Goal: Task Accomplishment & Management: Use online tool/utility

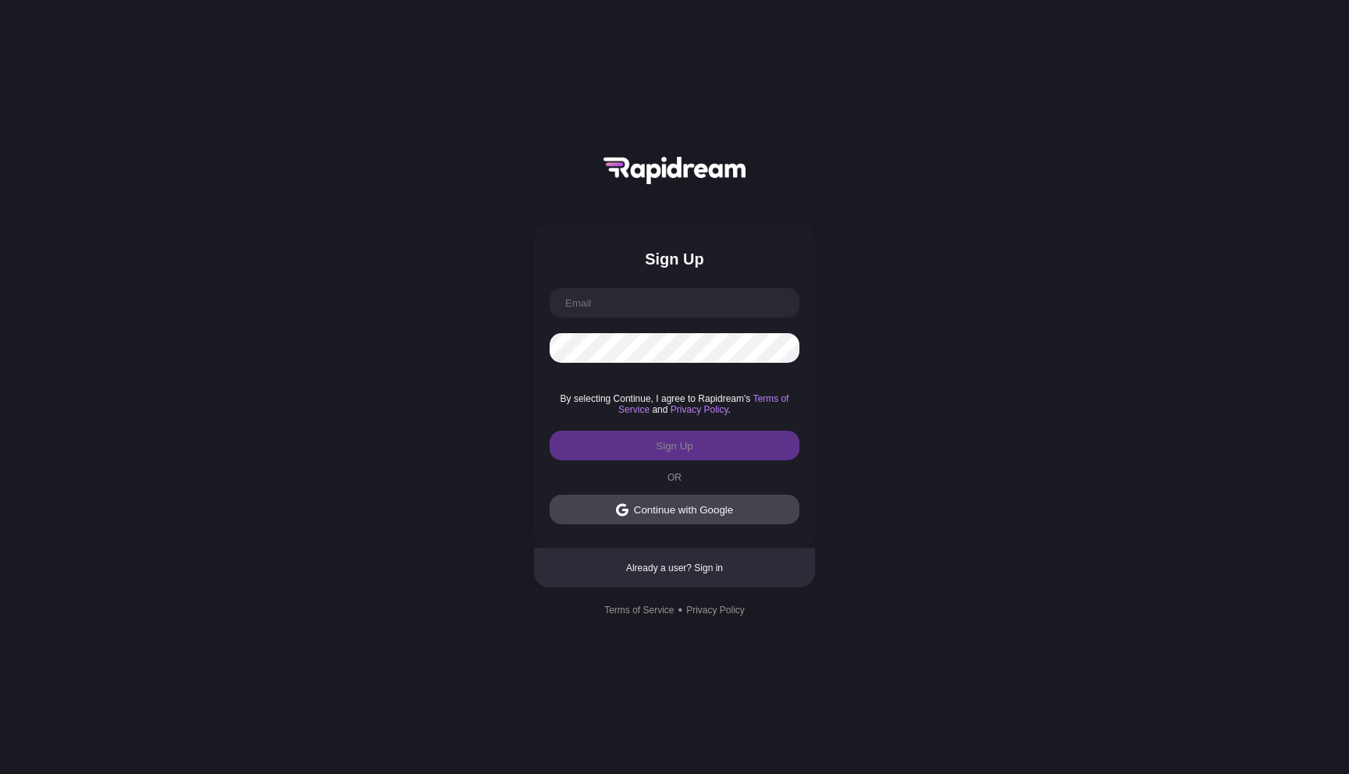
click at [627, 311] on input "text" at bounding box center [675, 303] width 250 height 30
click at [433, 359] on div "Sign Up By selecting Continue, I agree to Rapidream's Terms of Service and Priv…" at bounding box center [674, 387] width 1349 height 774
click at [614, 300] on input "text" at bounding box center [675, 303] width 250 height 30
paste input "[EMAIL_ADDRESS][DOMAIN_NAME]"
type input "[EMAIL_ADDRESS][DOMAIN_NAME]"
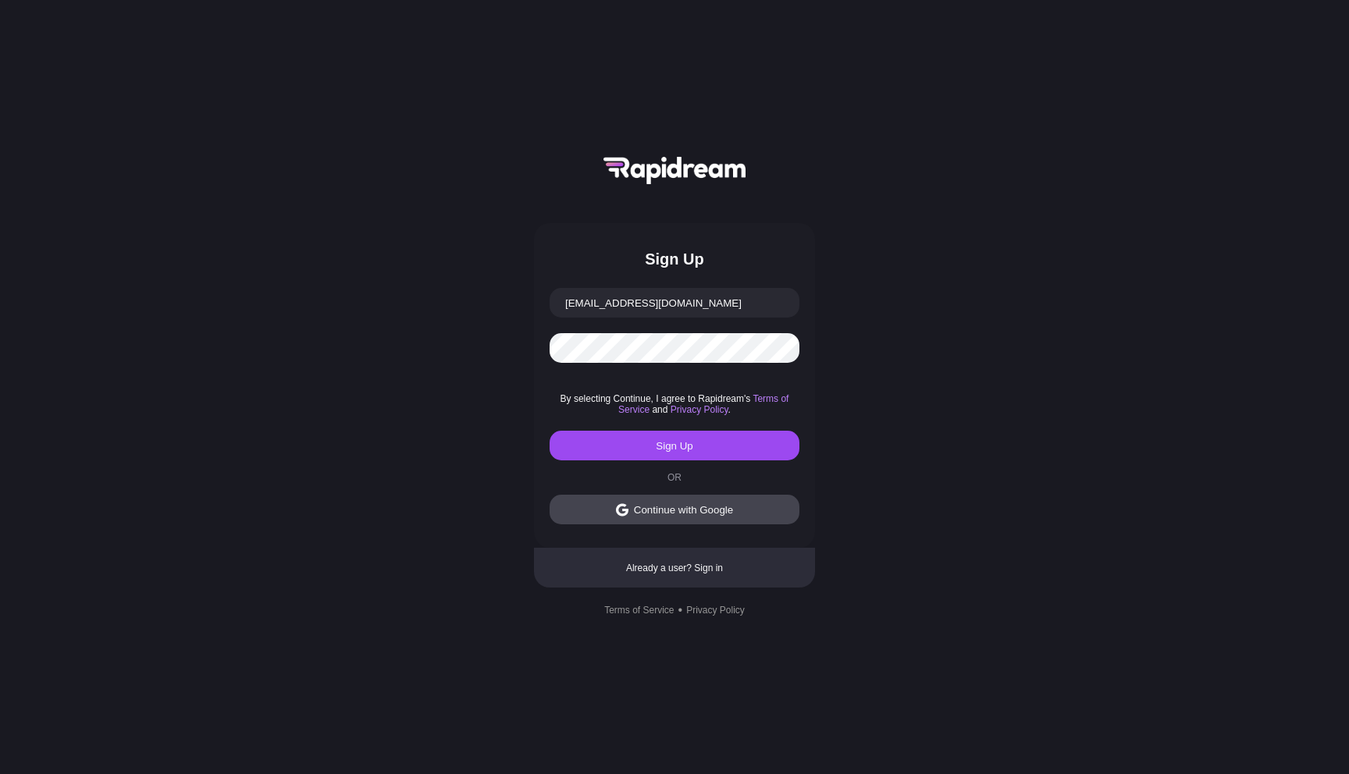
click at [523, 404] on div "Sign Up [EMAIL_ADDRESS][DOMAIN_NAME] By selecting Continue, I agree to Rapidrea…" at bounding box center [674, 387] width 1349 height 774
click at [603, 440] on button "Sign Up" at bounding box center [675, 446] width 250 height 30
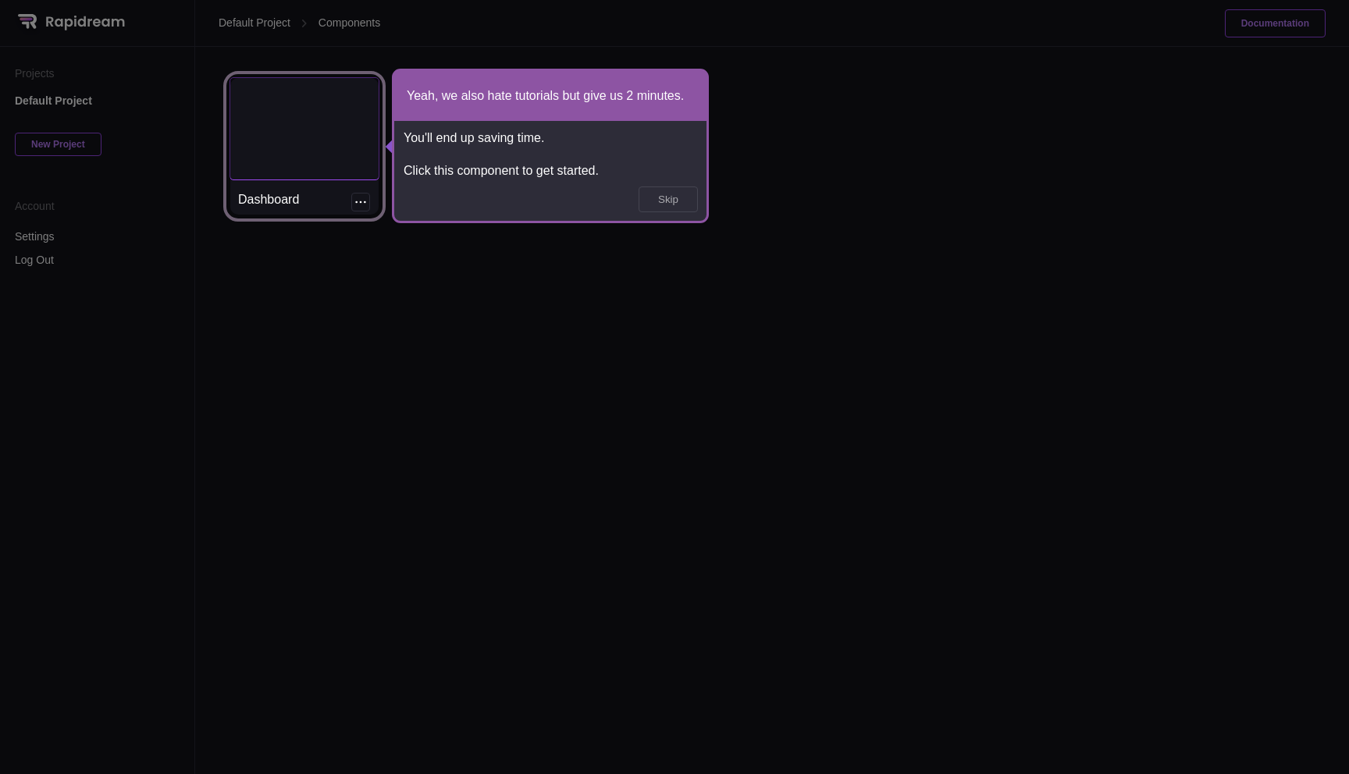
click at [311, 154] on div at bounding box center [304, 128] width 148 height 101
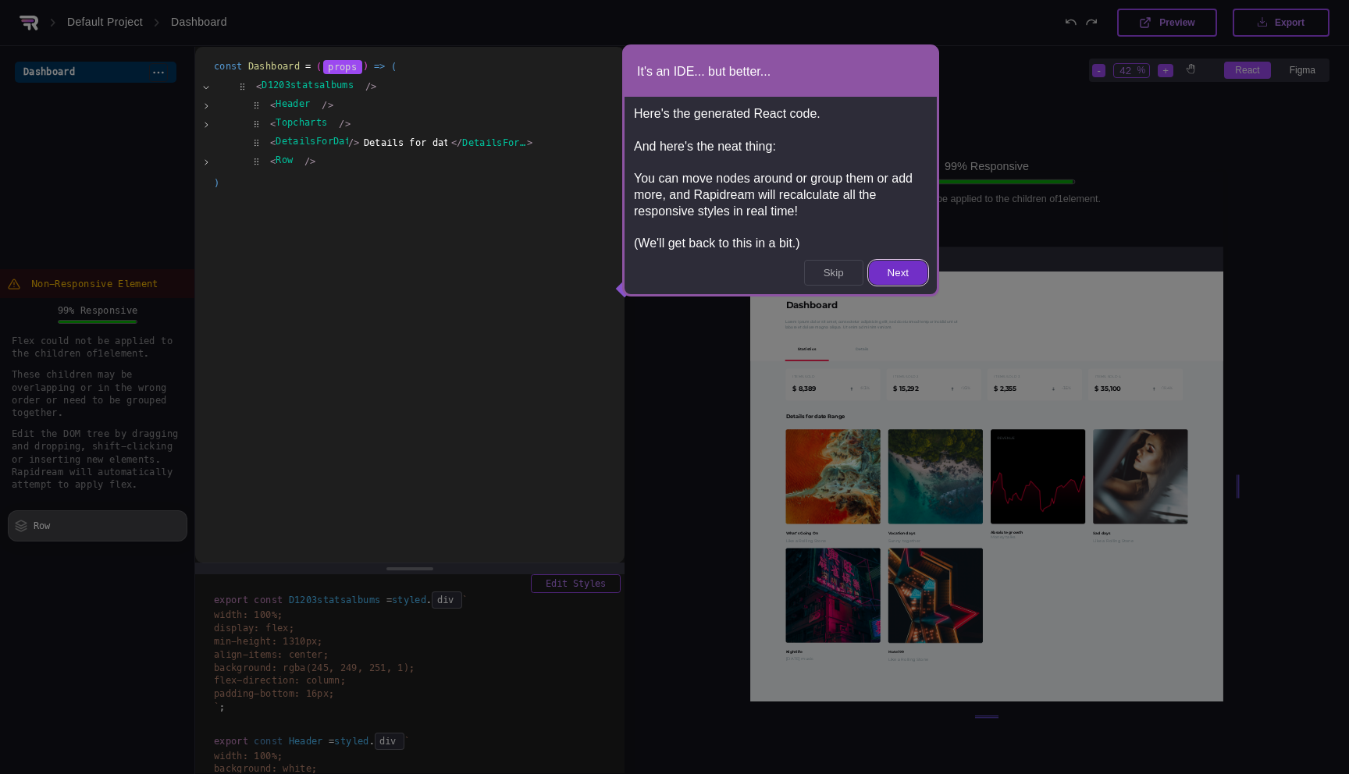
click at [891, 274] on button "Next" at bounding box center [898, 273] width 59 height 24
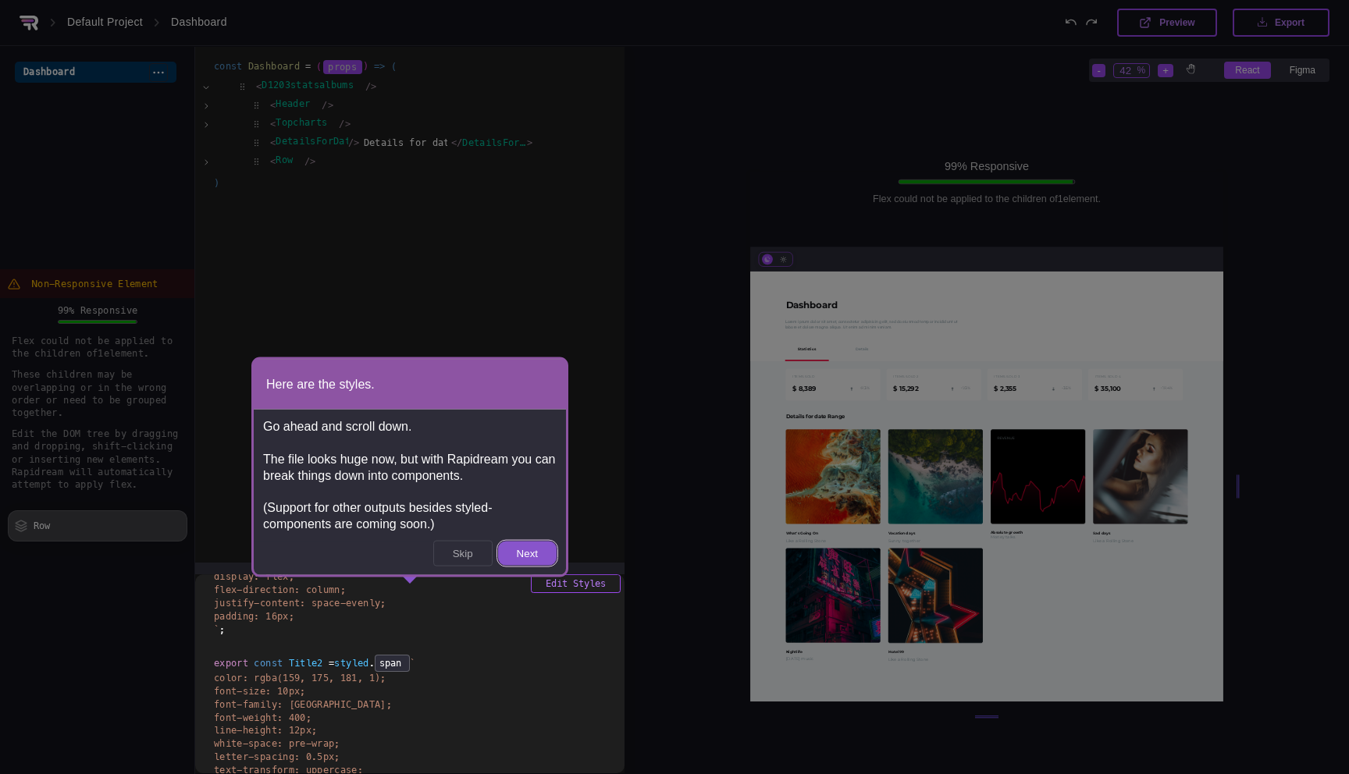
scroll to position [3075, 0]
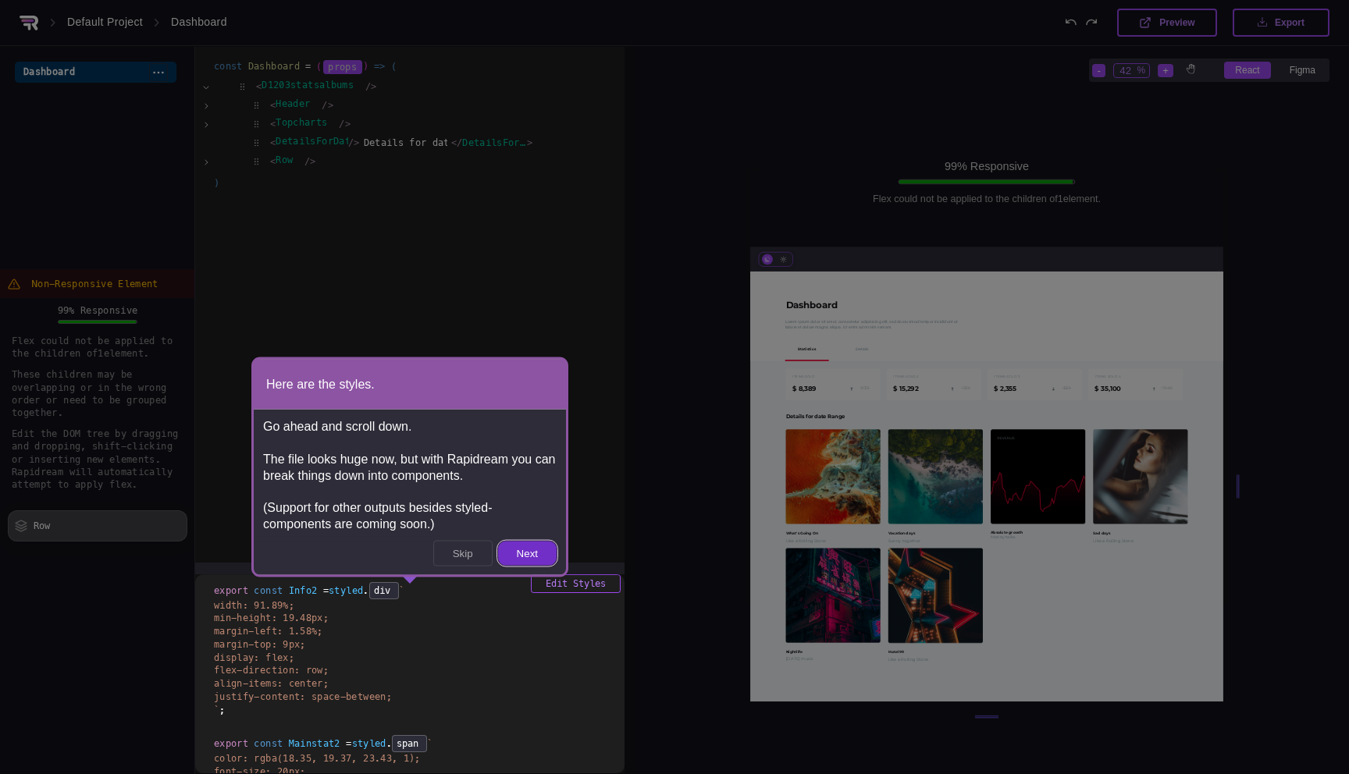
click at [519, 554] on button "Next" at bounding box center [527, 554] width 59 height 24
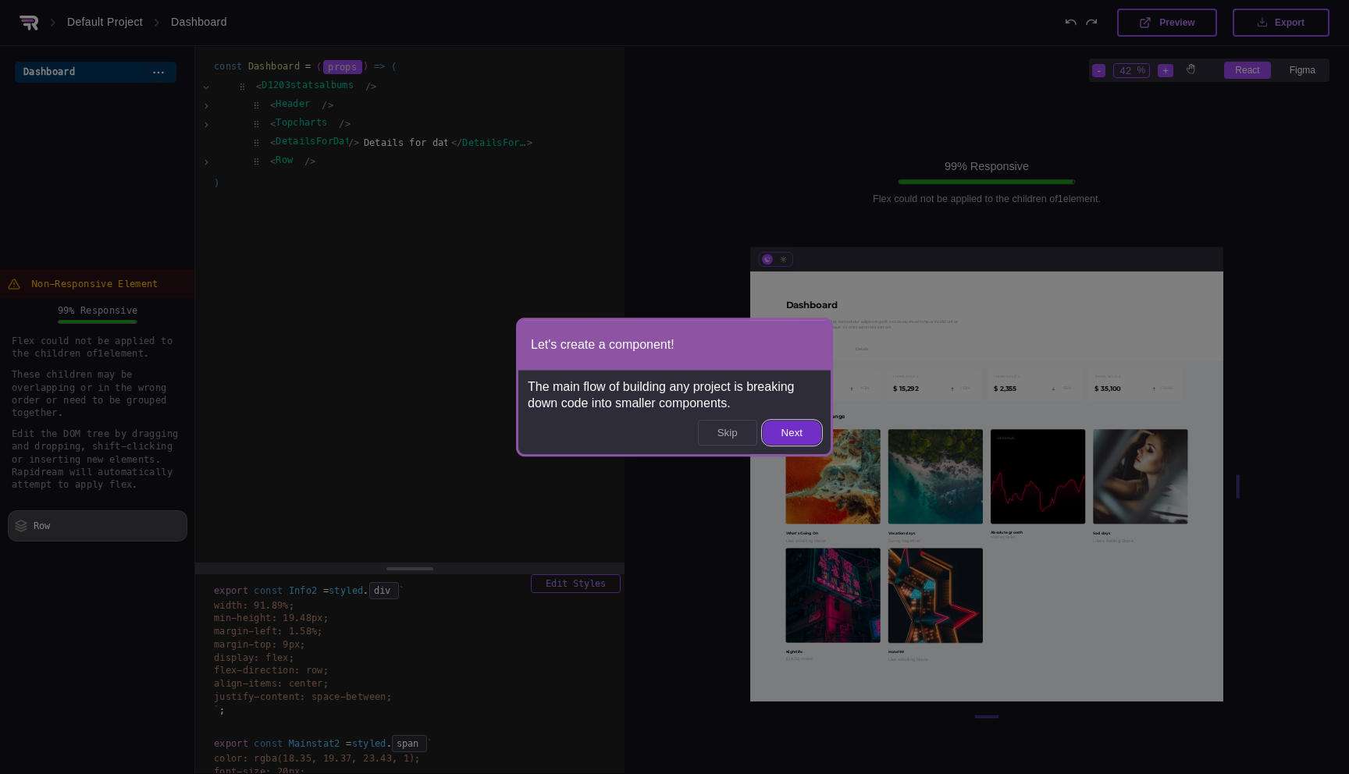
click at [791, 432] on button "Next" at bounding box center [792, 433] width 59 height 24
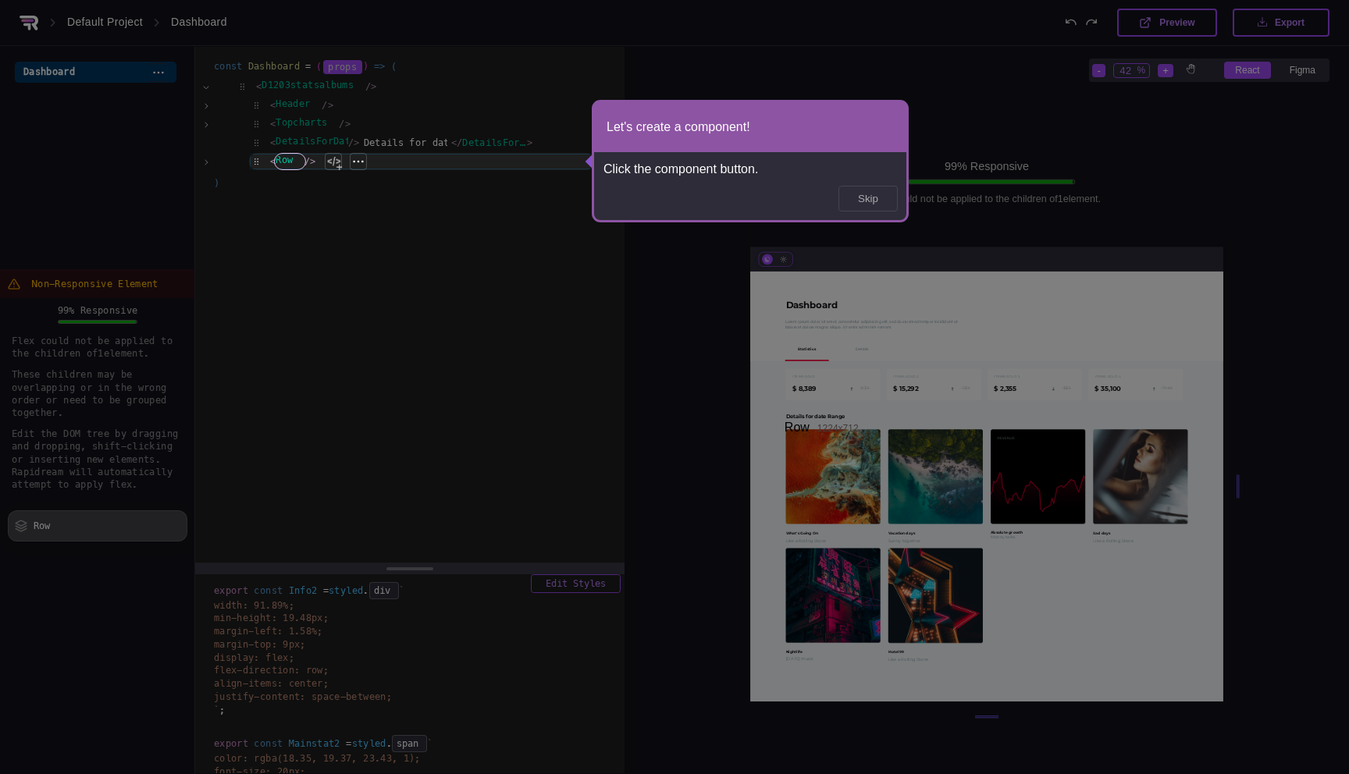
click at [285, 160] on div "< Row /> Extract as New Component of Project Assign to Existing Component of Pr…" at bounding box center [421, 161] width 345 height 17
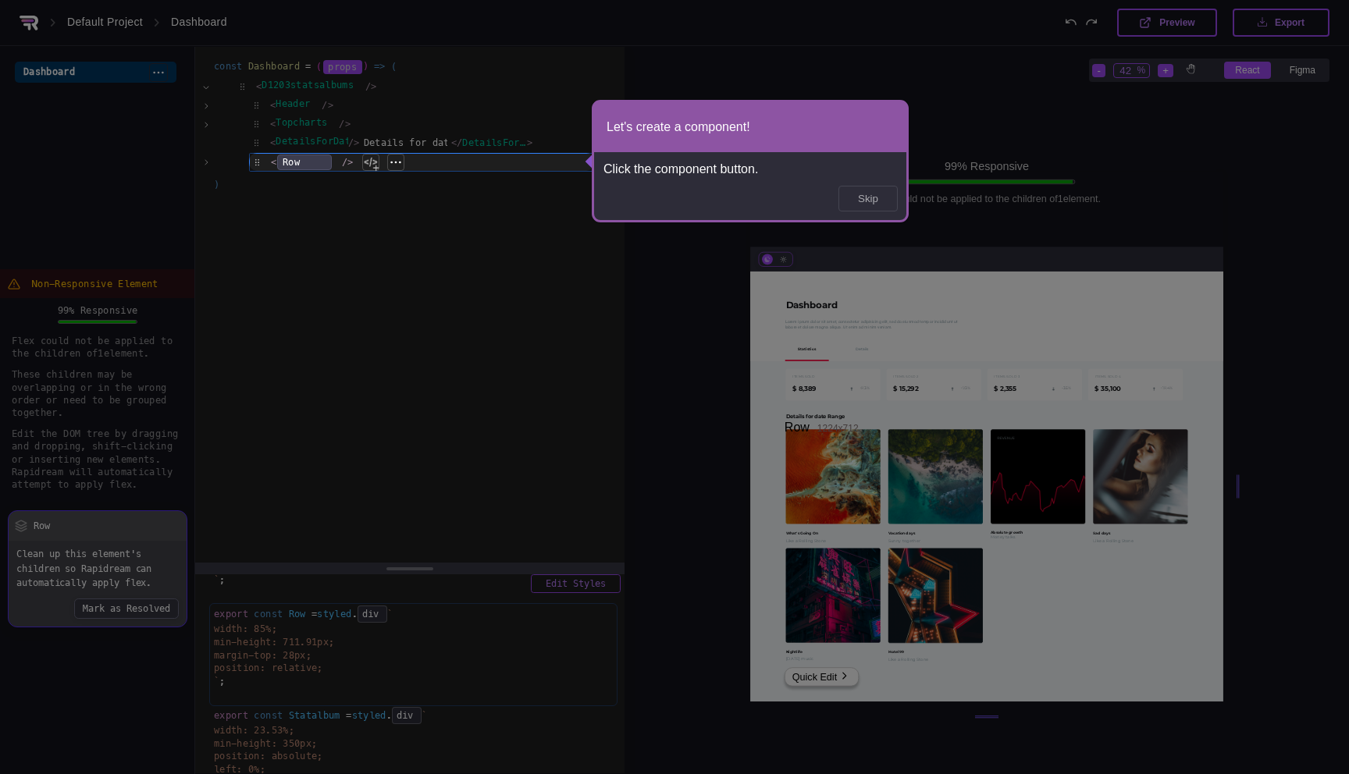
scroll to position [6193, 0]
click at [374, 165] on div at bounding box center [370, 162] width 17 height 17
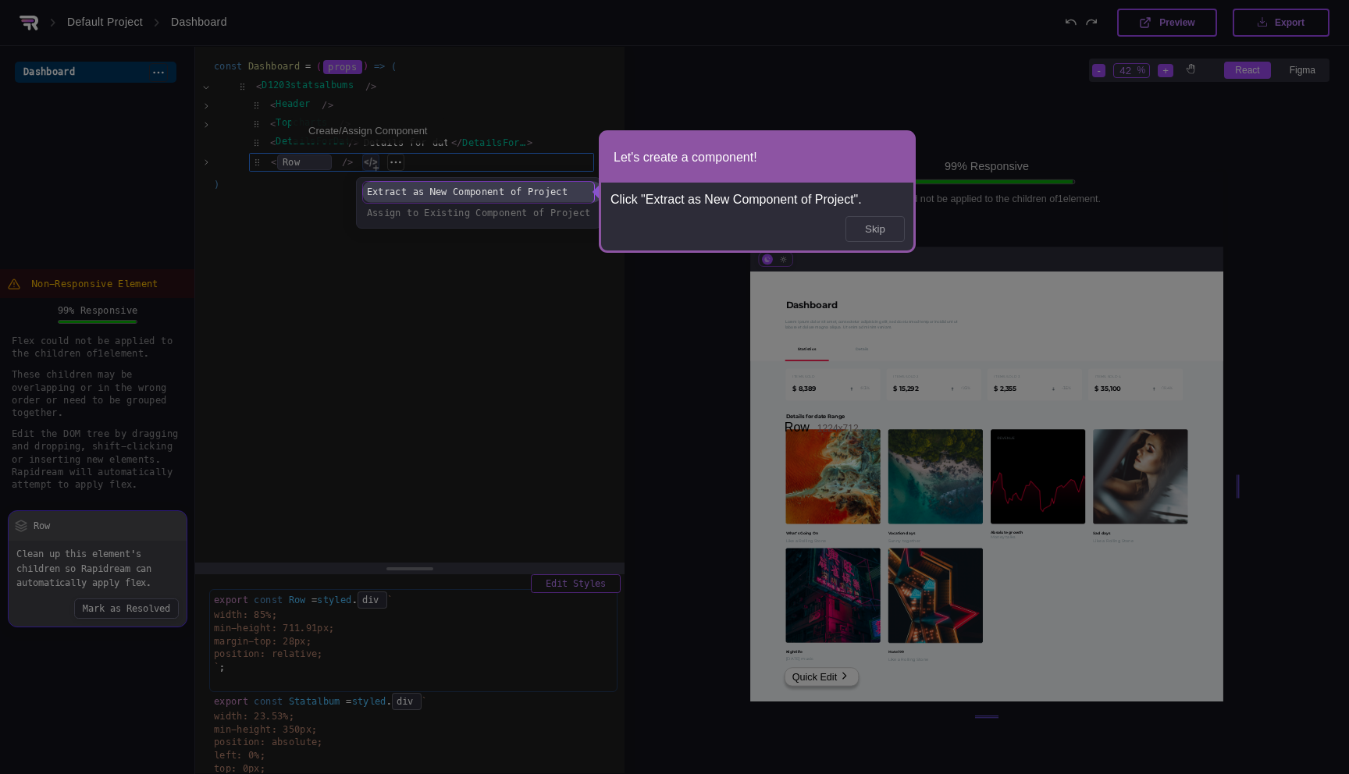
click at [401, 194] on div "Extract as New Component of Project" at bounding box center [479, 192] width 232 height 21
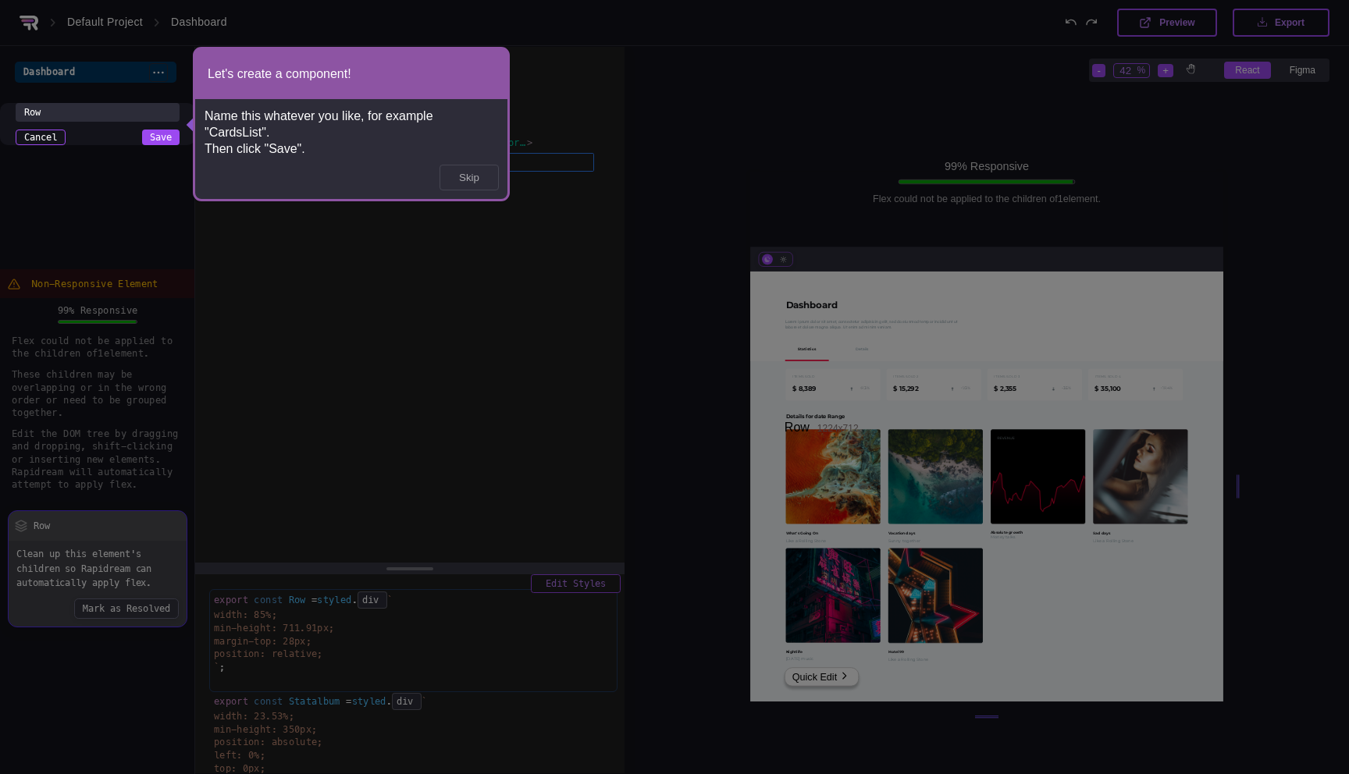
click at [84, 114] on input "Row" at bounding box center [98, 112] width 164 height 19
type input "CardsList"
click at [153, 136] on button "Save" at bounding box center [160, 138] width 37 height 16
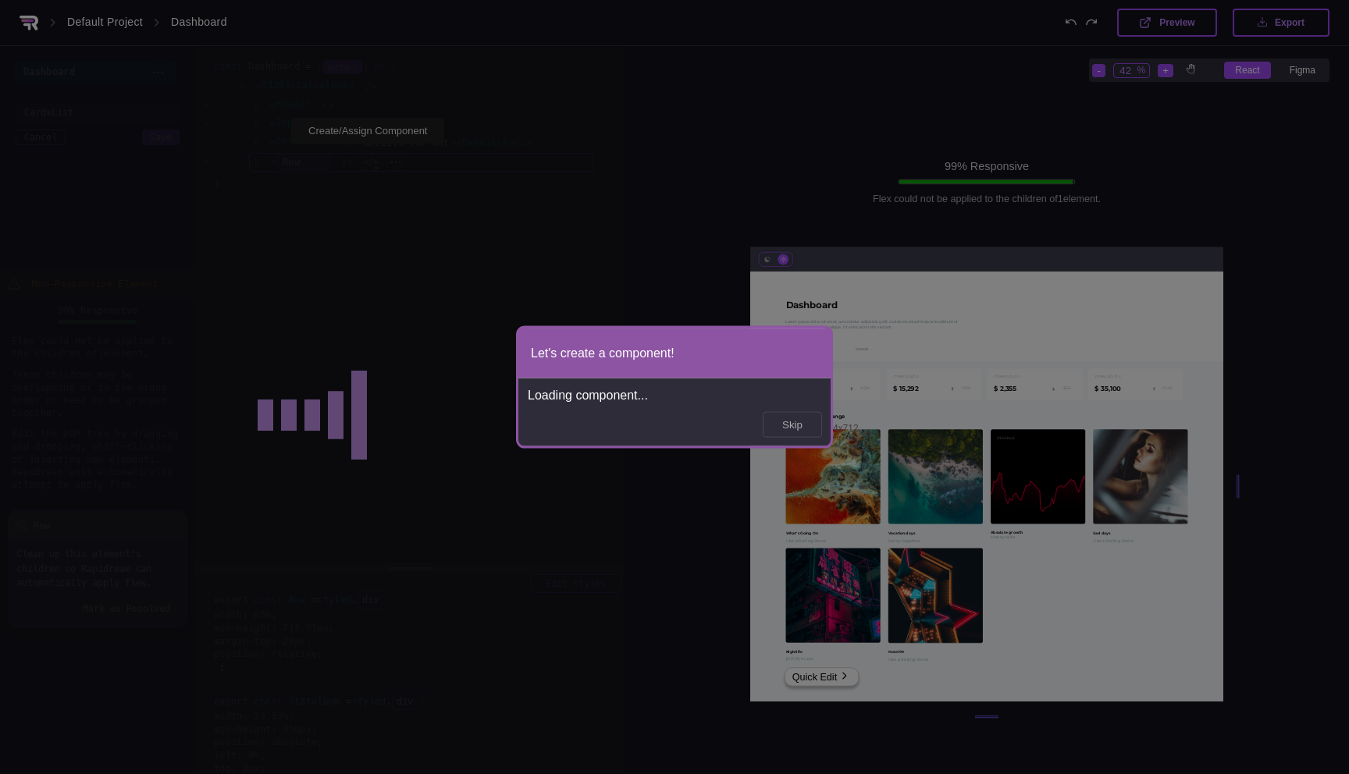
type input "63"
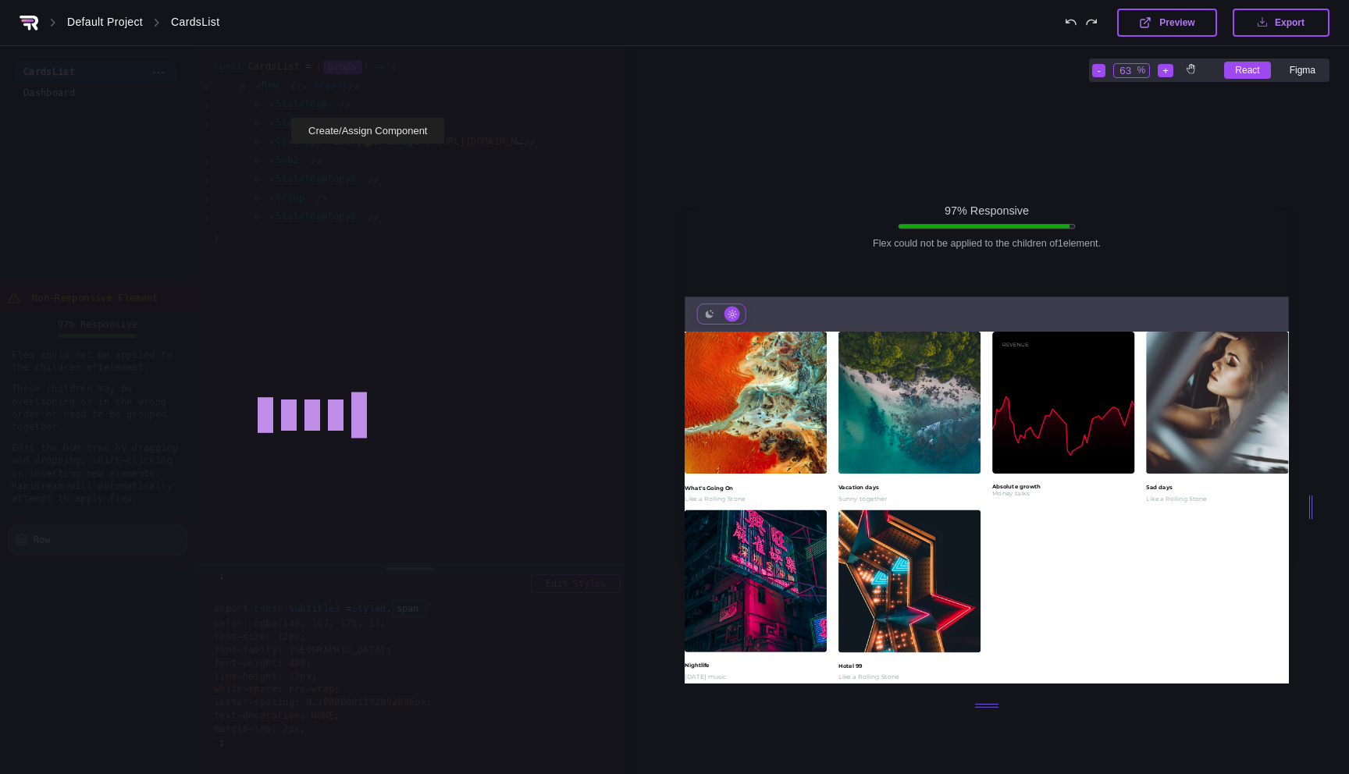
scroll to position [1549, 2385]
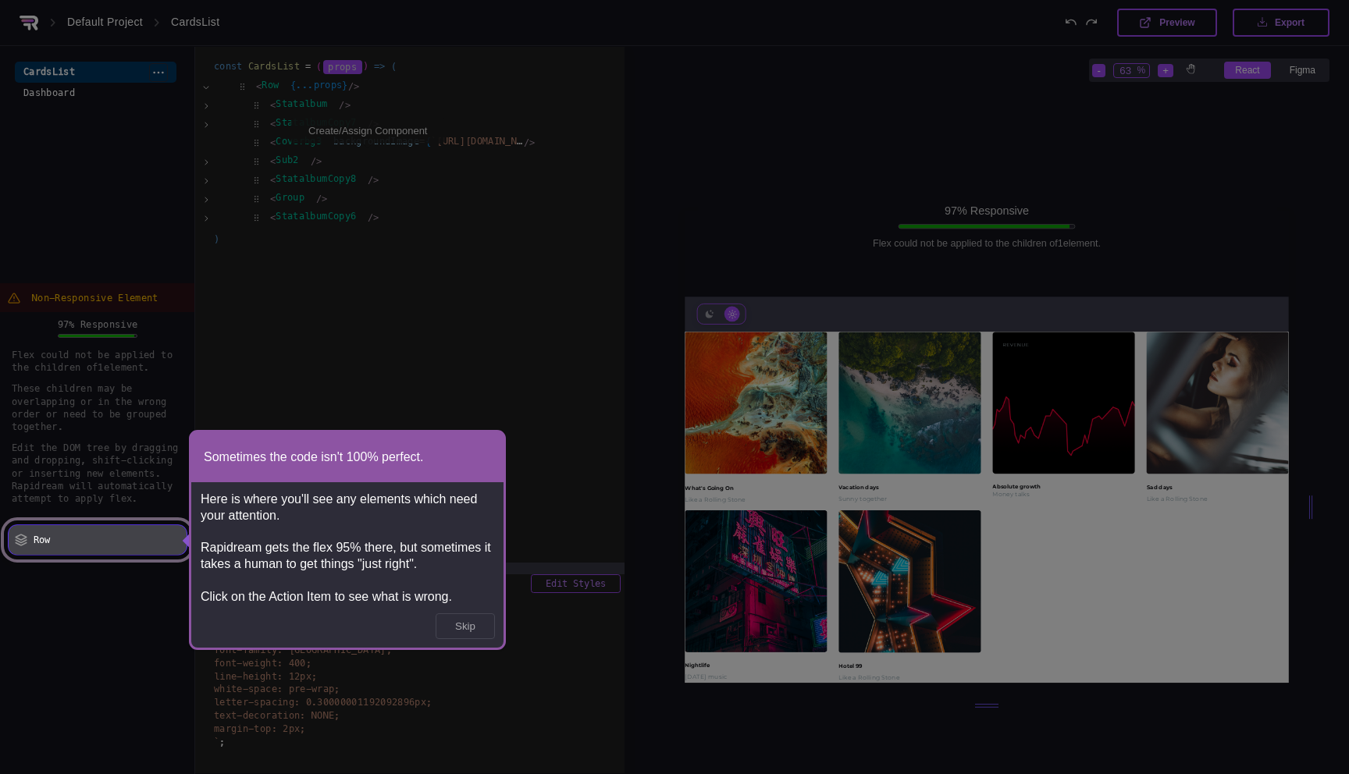
click at [105, 542] on div "Row" at bounding box center [98, 540] width 180 height 31
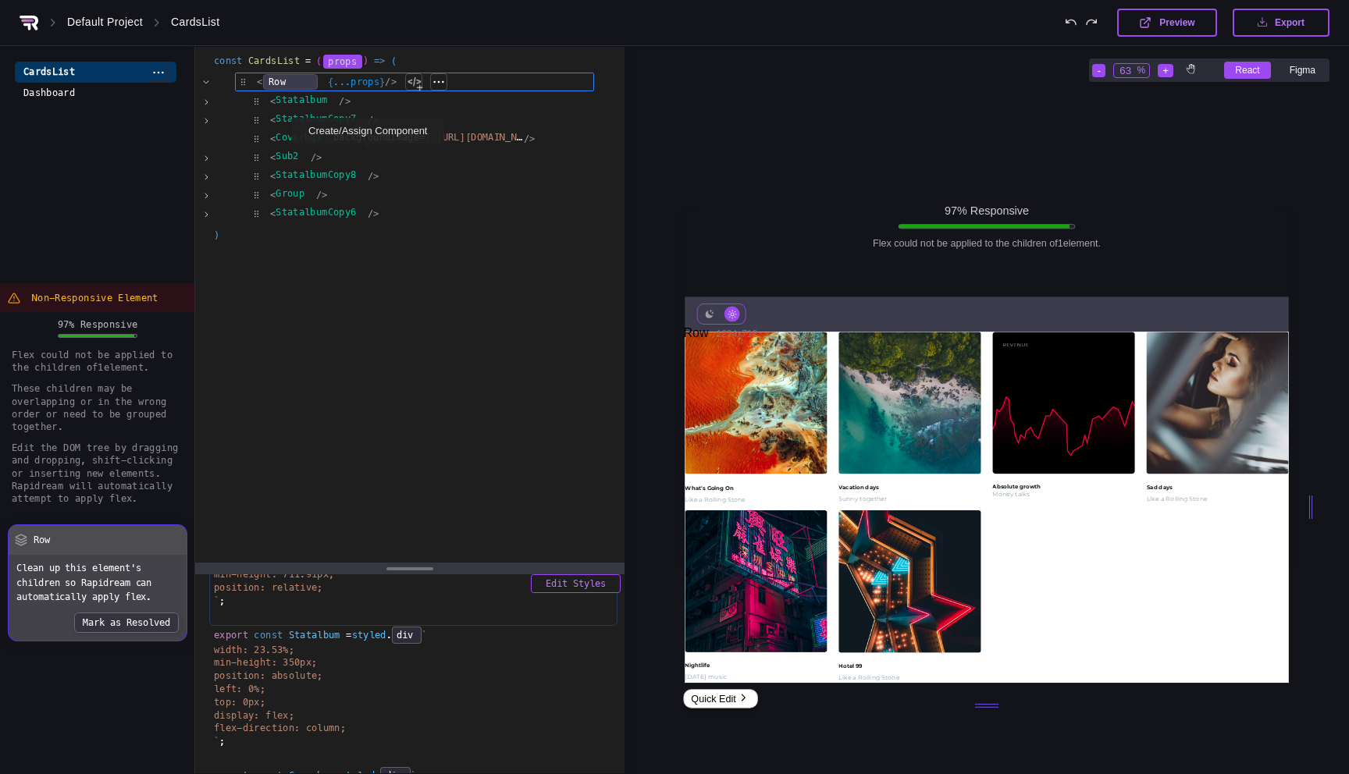
scroll to position [0, 0]
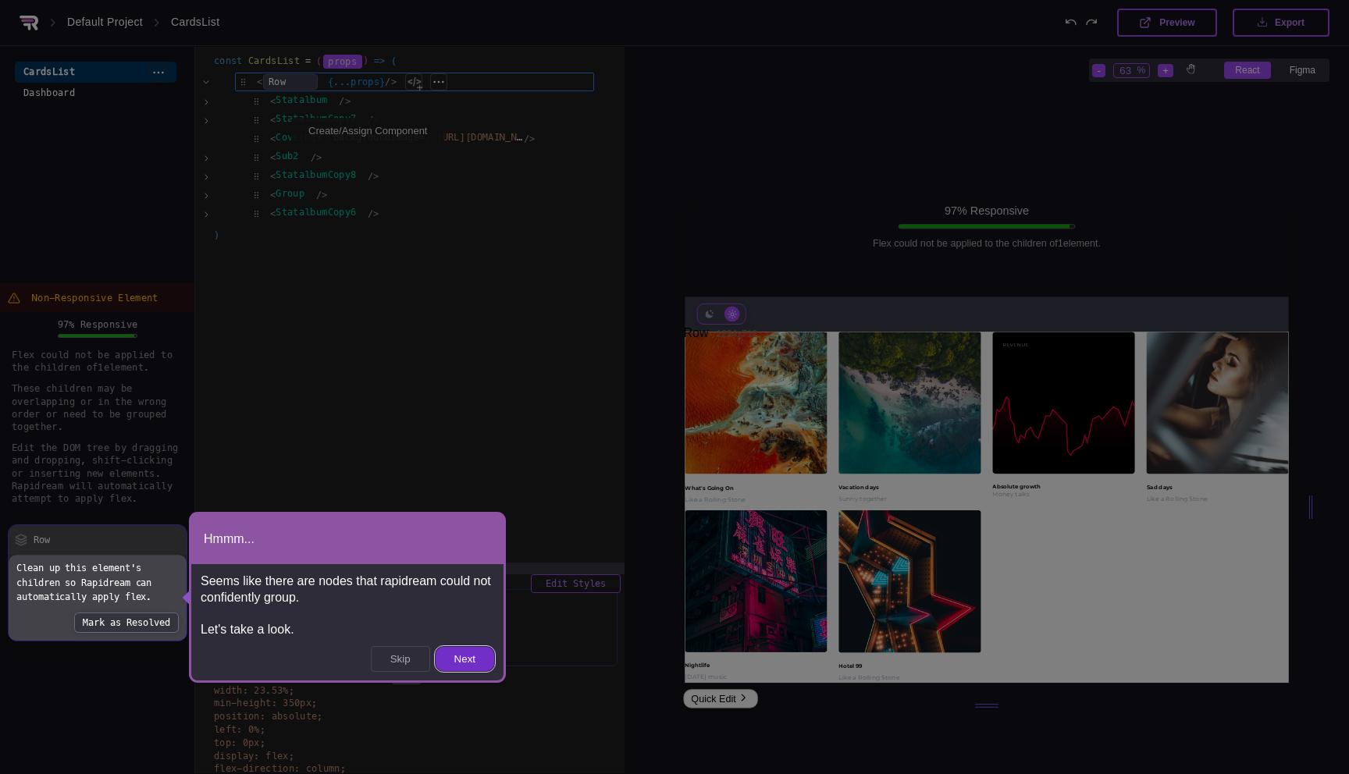
click at [459, 660] on button "Next" at bounding box center [465, 659] width 59 height 24
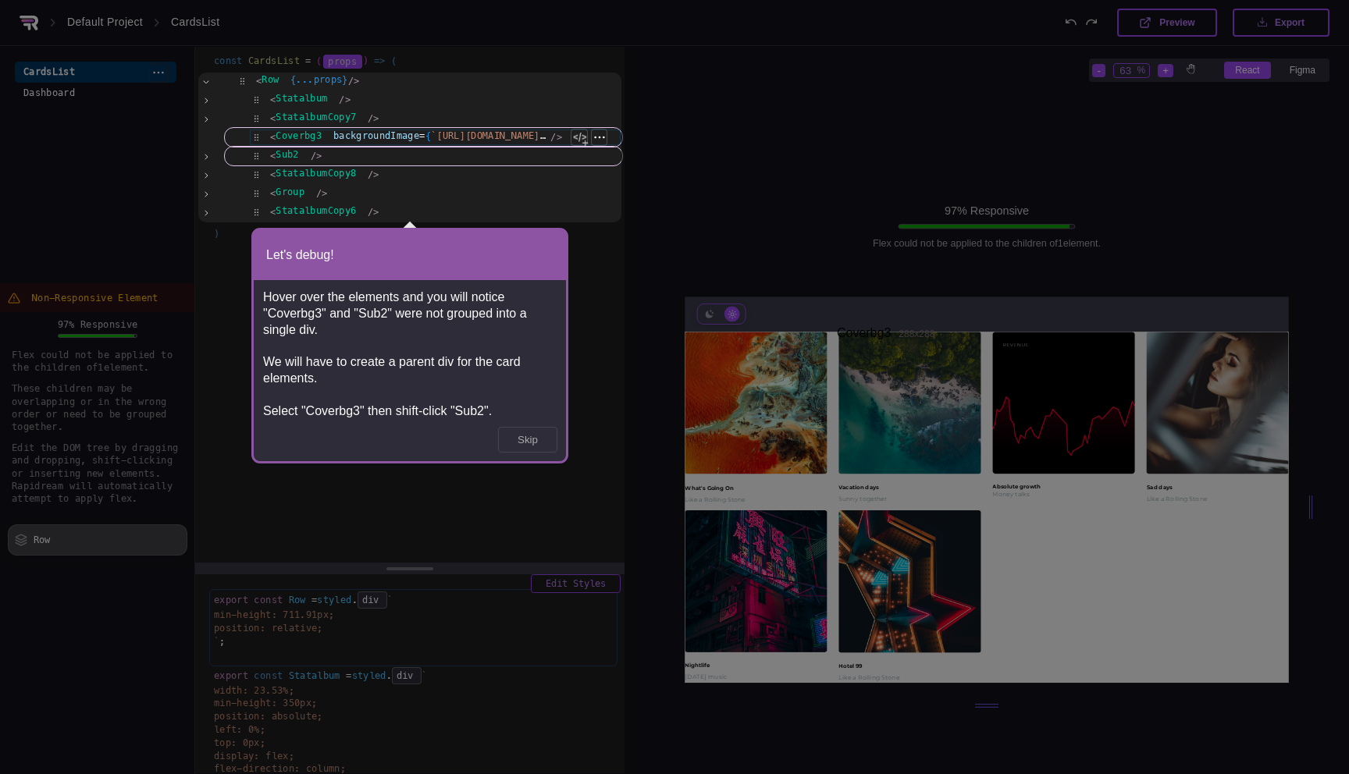
click at [270, 134] on div "< Coverbg3 backgroundImage = { `[URL][DOMAIN_NAME] d-456e-889a-54f7e7193cd4/ass…" at bounding box center [435, 137] width 372 height 17
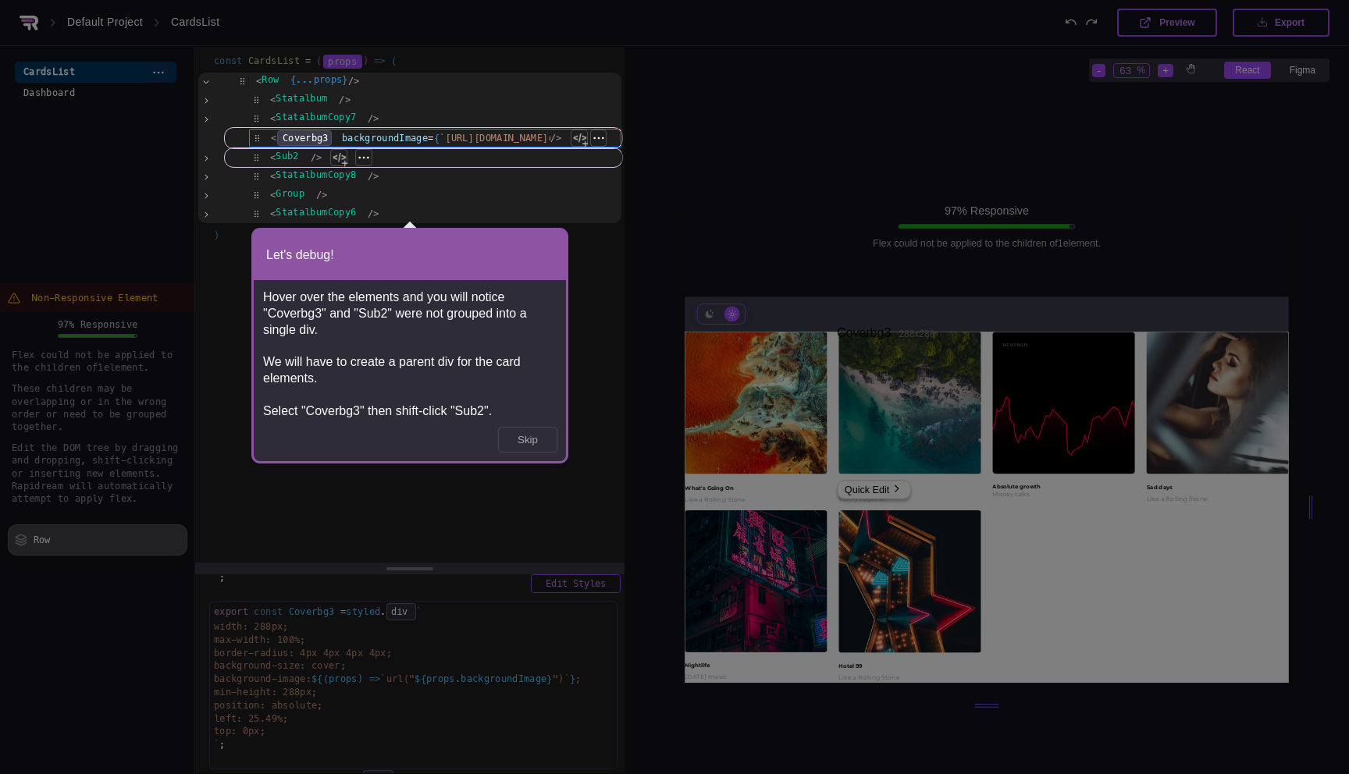
scroll to position [1560, 0]
click at [277, 158] on div "< Sub2 /> Extract as New Component of Project Assign to Existing Component of P…" at bounding box center [435, 157] width 372 height 17
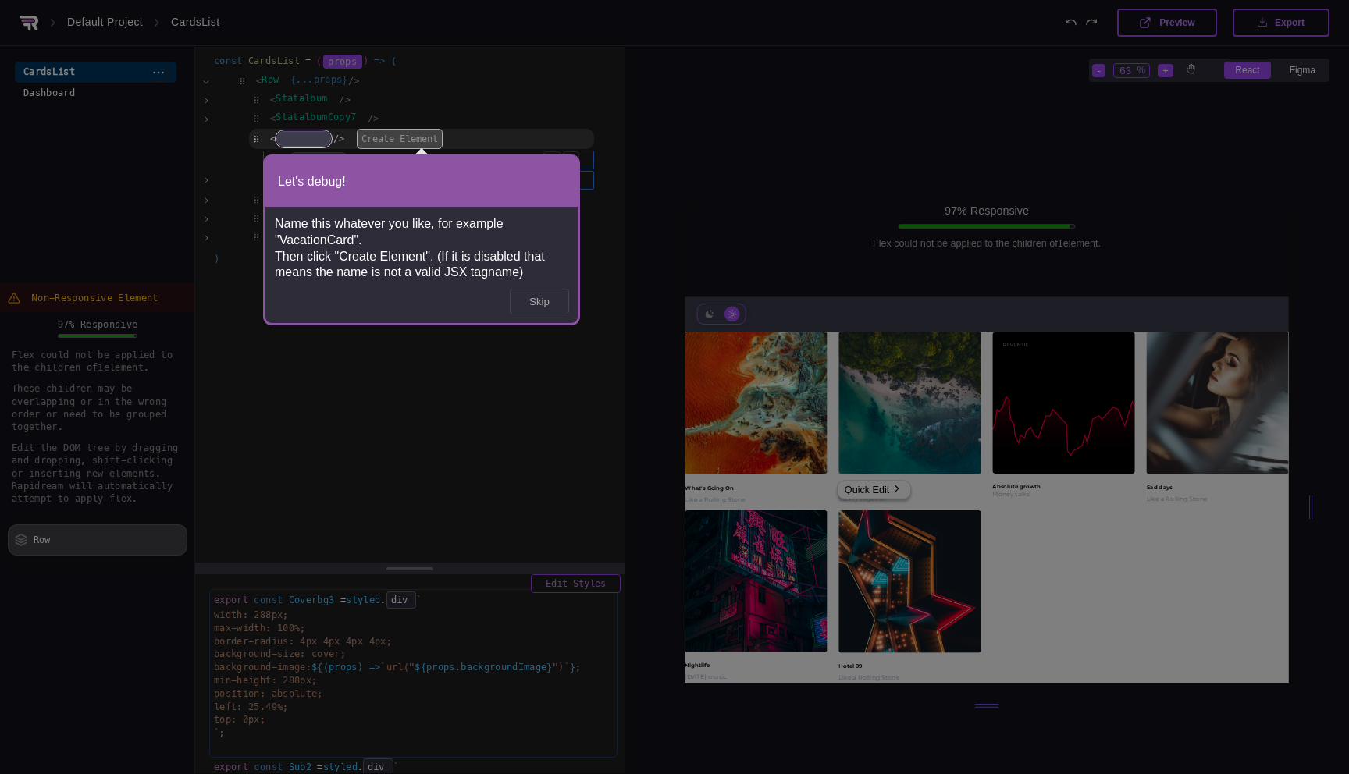
click at [302, 136] on span at bounding box center [303, 138] width 55 height 15
click at [418, 135] on button "Create Element" at bounding box center [428, 139] width 86 height 20
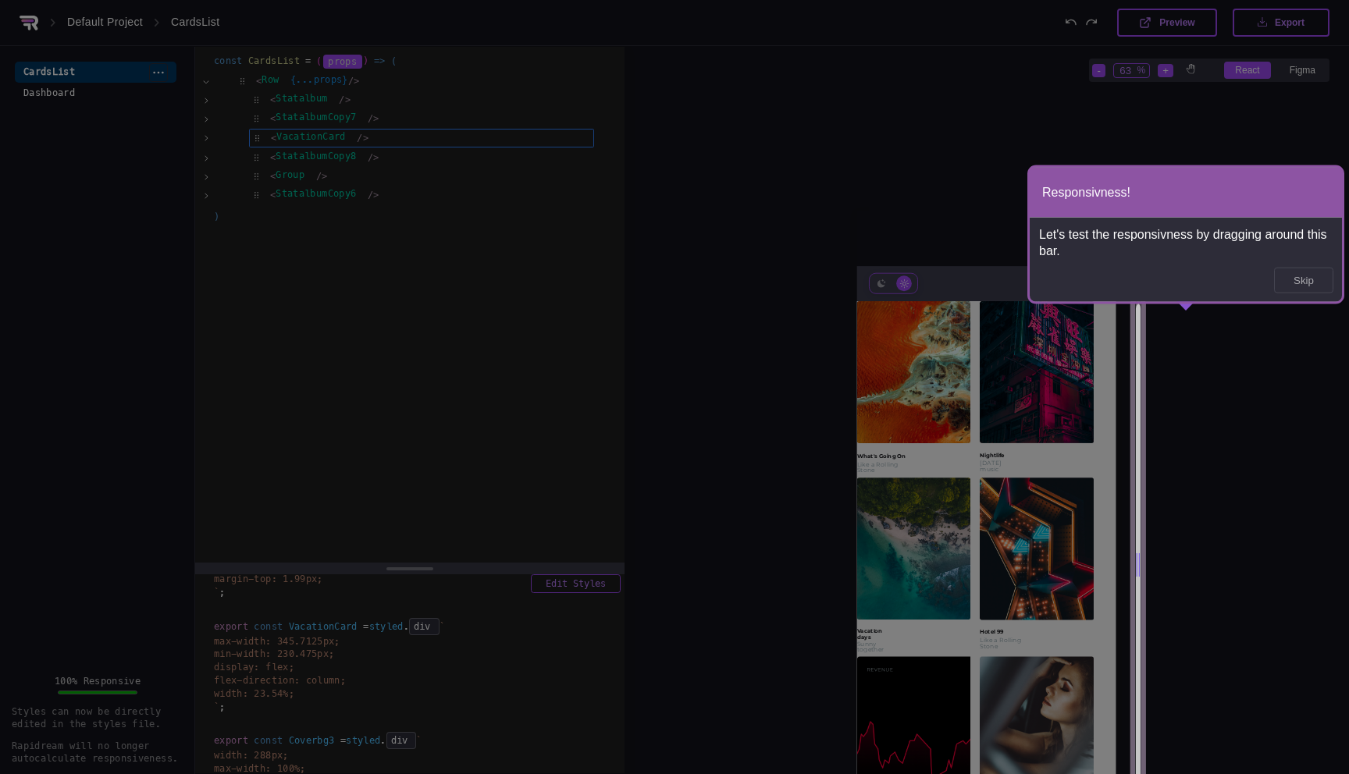
scroll to position [1197, 2385]
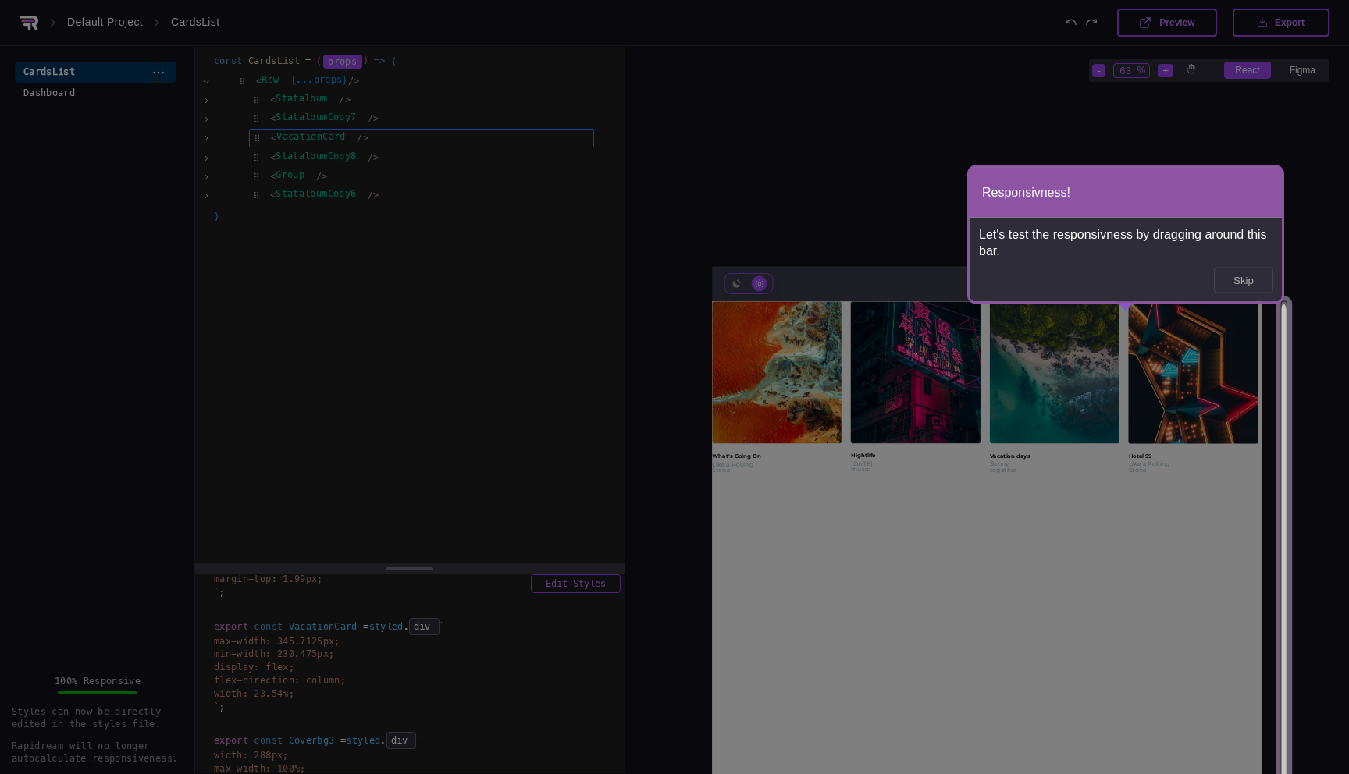
drag, startPoint x: 1312, startPoint y: 467, endPoint x: 1285, endPoint y: 459, distance: 28.4
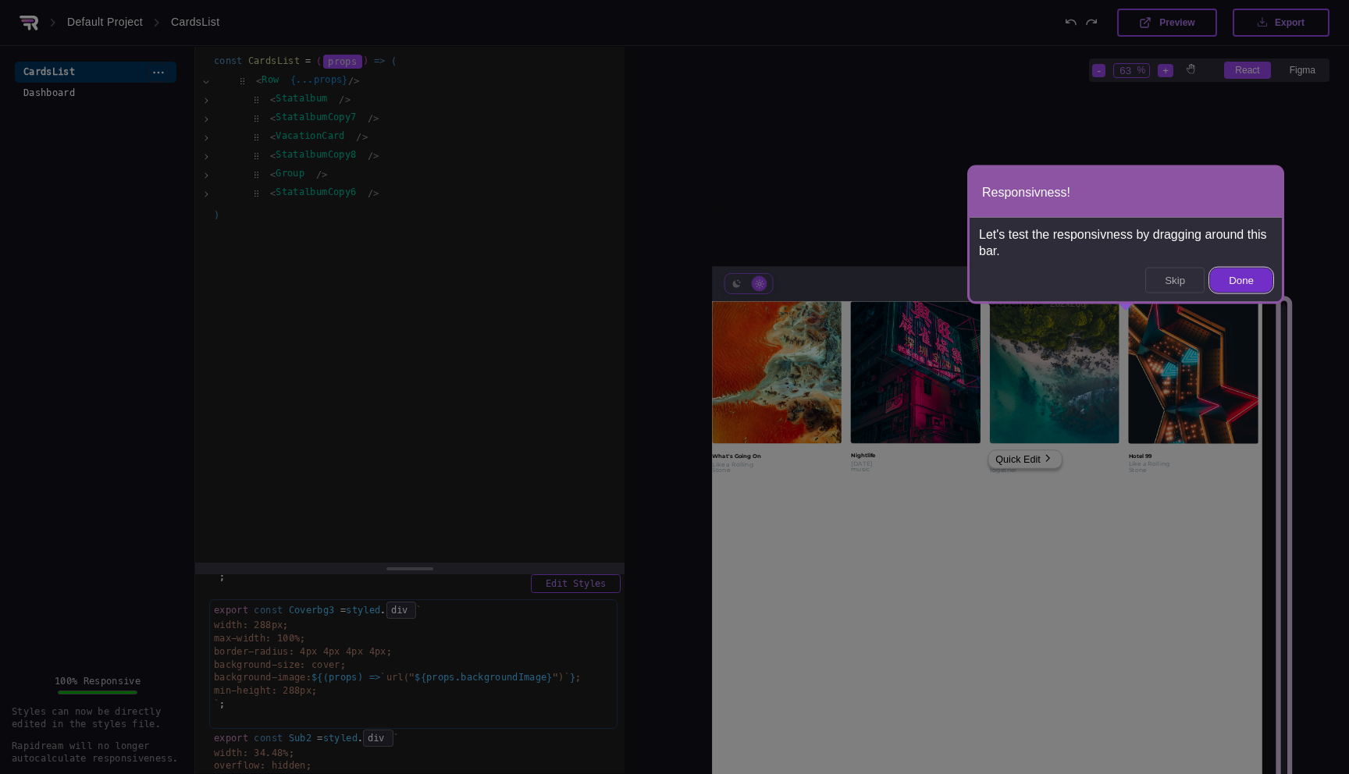
scroll to position [1701, 0]
click at [1240, 278] on button "Done" at bounding box center [1241, 281] width 62 height 24
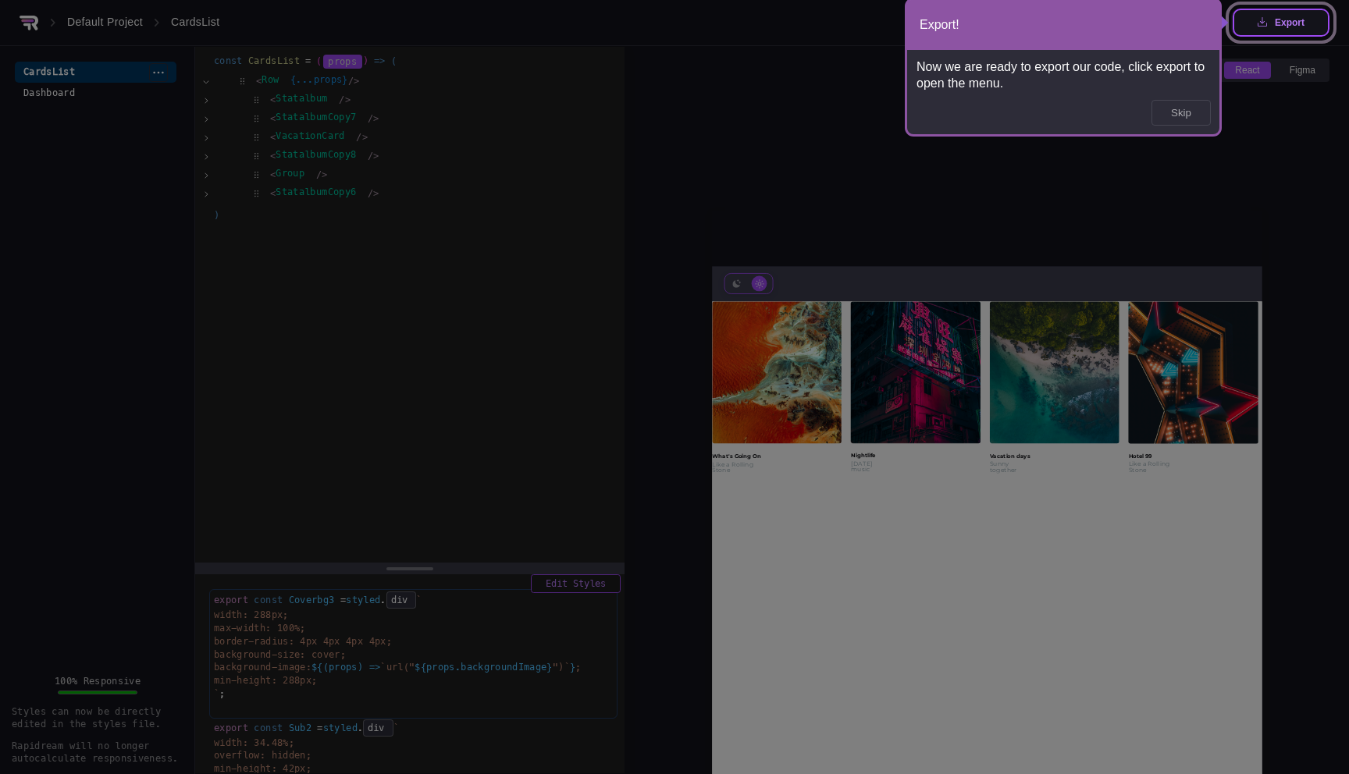
click at [1260, 22] on icon at bounding box center [1261, 21] width 9 height 9
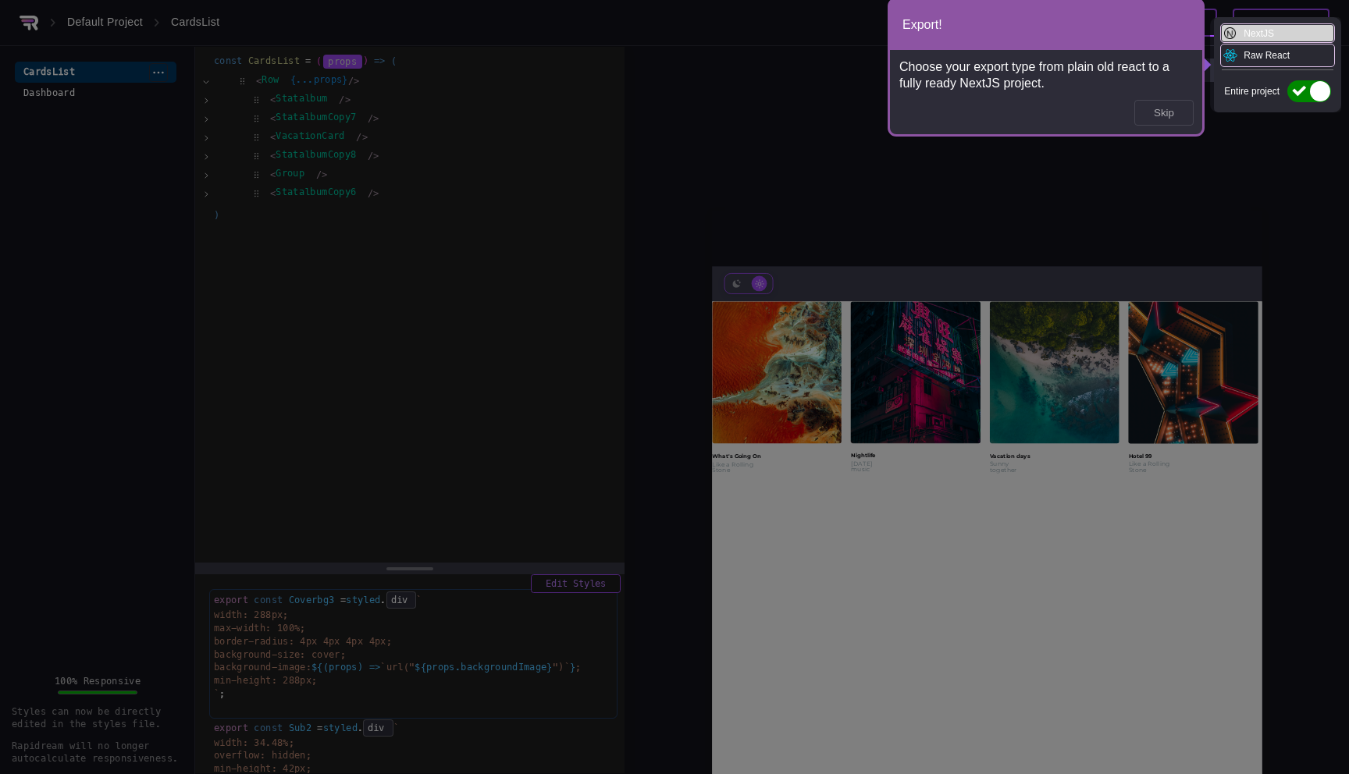
click at [1255, 34] on div "NextJS" at bounding box center [1278, 33] width 112 height 16
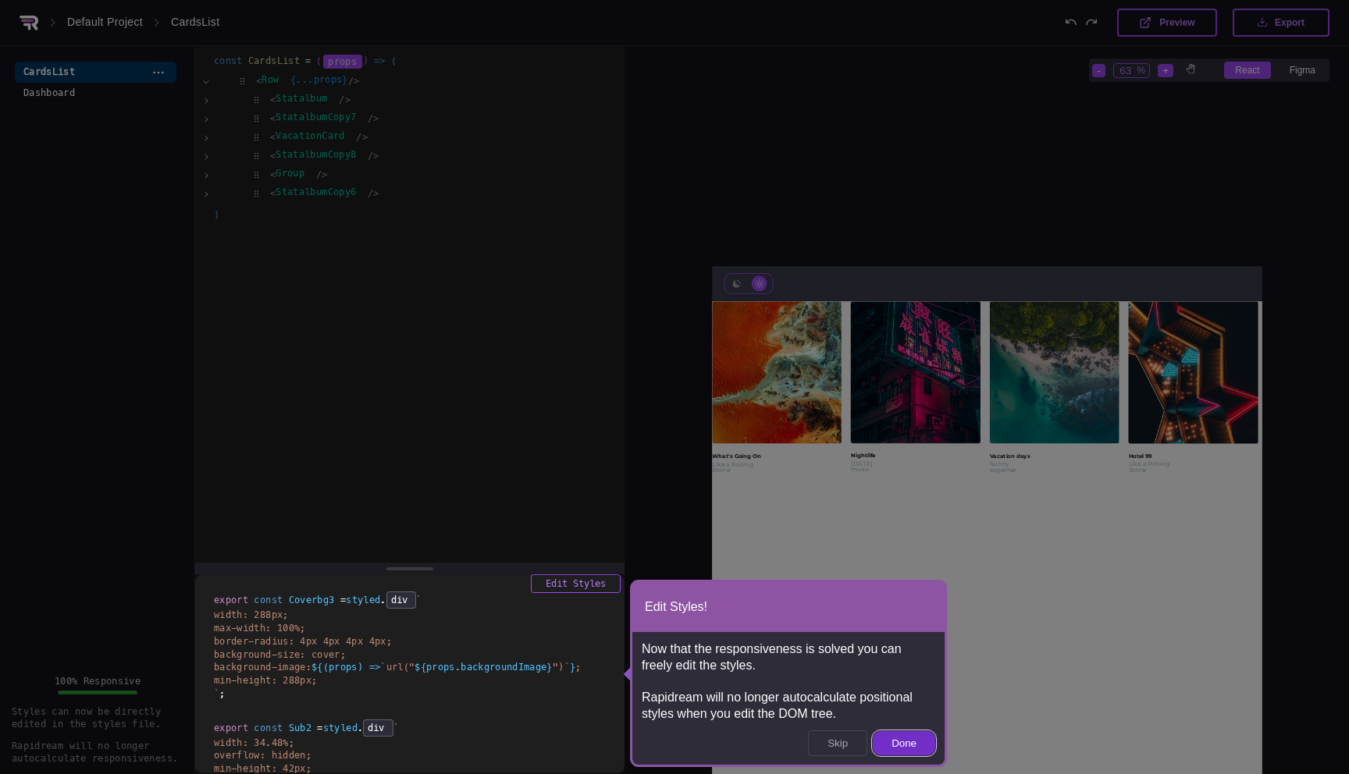
click at [895, 743] on button "Done" at bounding box center [904, 743] width 62 height 24
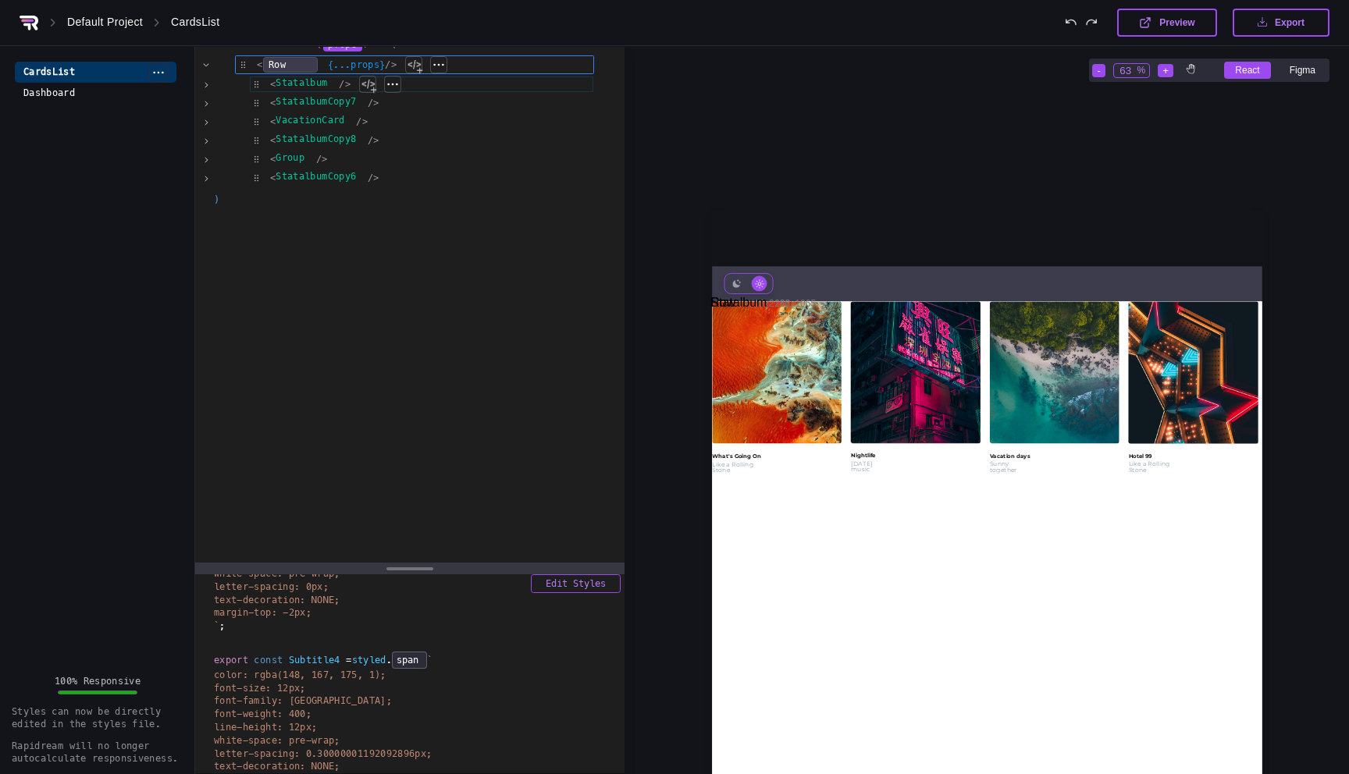
scroll to position [24, 0]
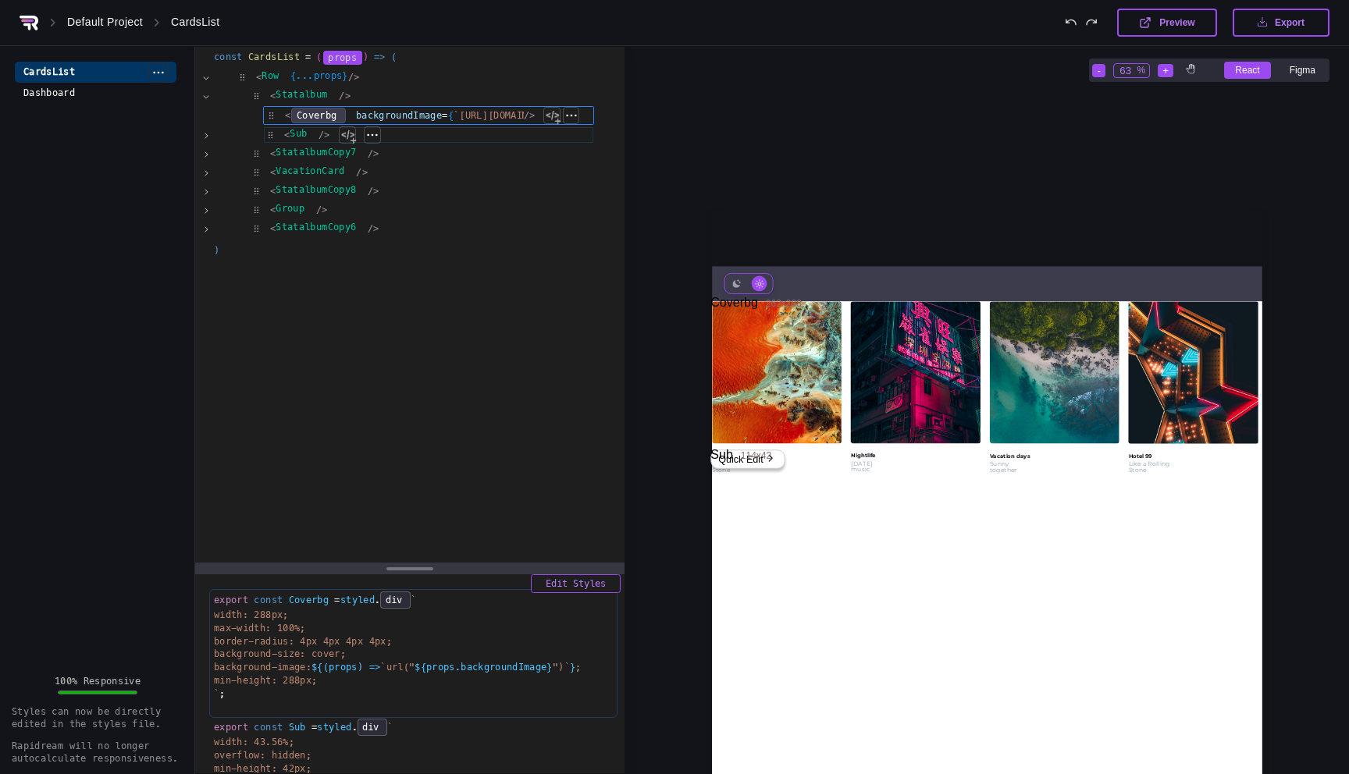
scroll to position [8, 0]
click at [64, 92] on div "Dashboard" at bounding box center [55, 93] width 80 height 21
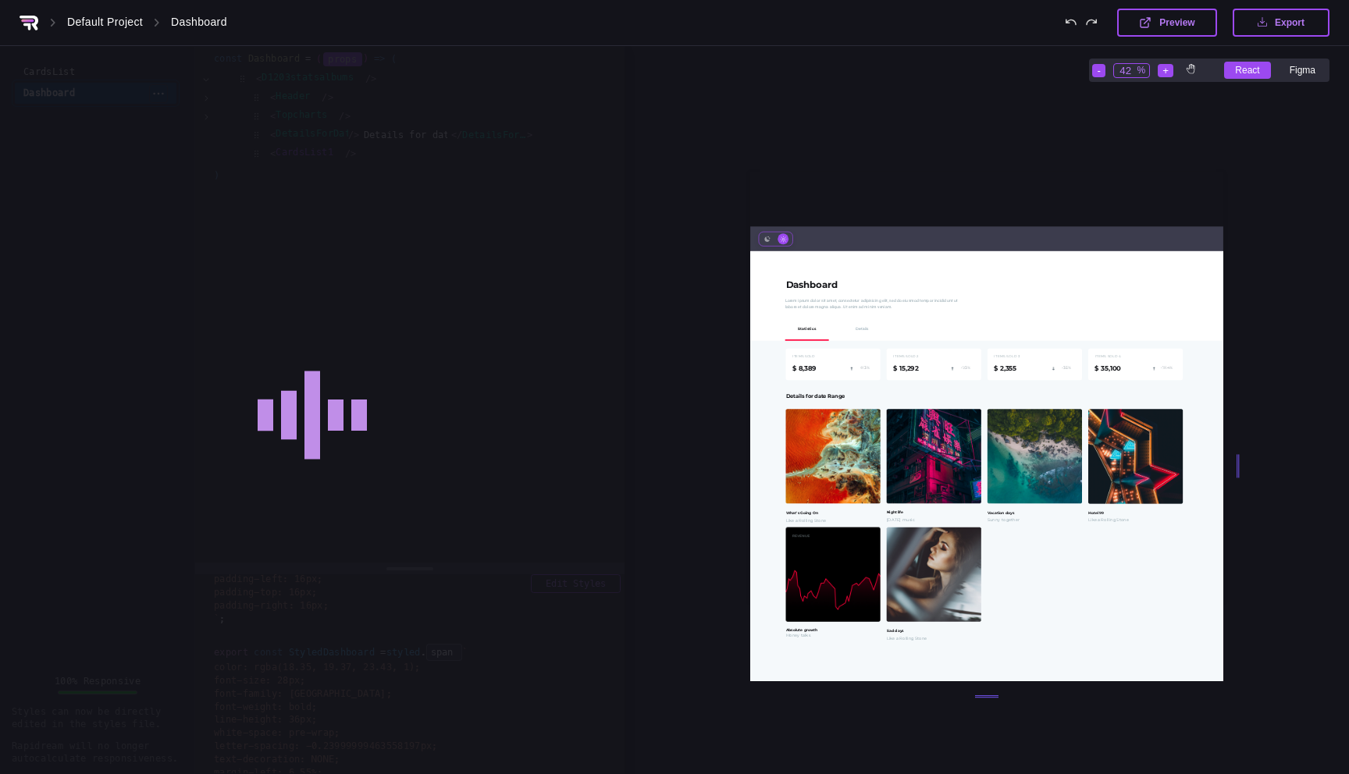
scroll to position [0, 0]
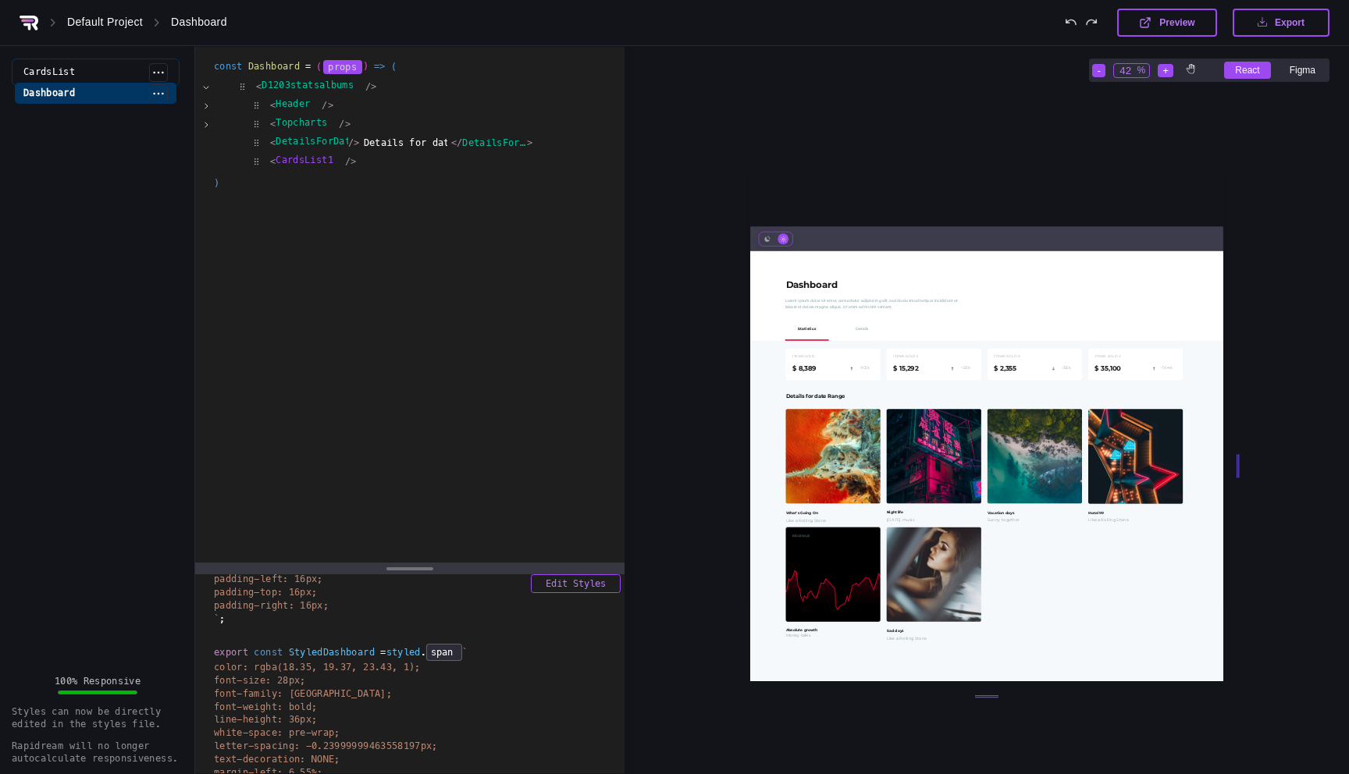
click at [64, 66] on div "CardsList" at bounding box center [55, 72] width 80 height 21
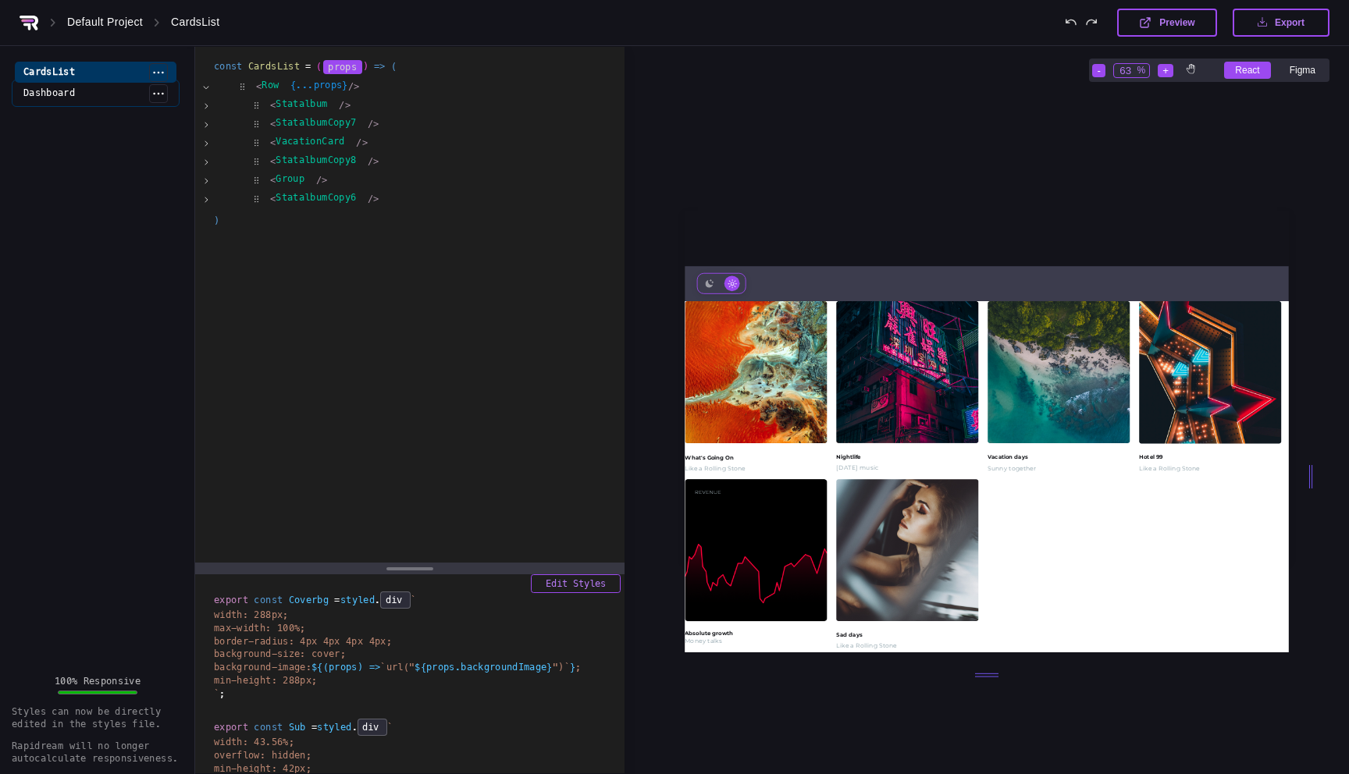
click at [62, 87] on div "Dashboard" at bounding box center [55, 93] width 80 height 21
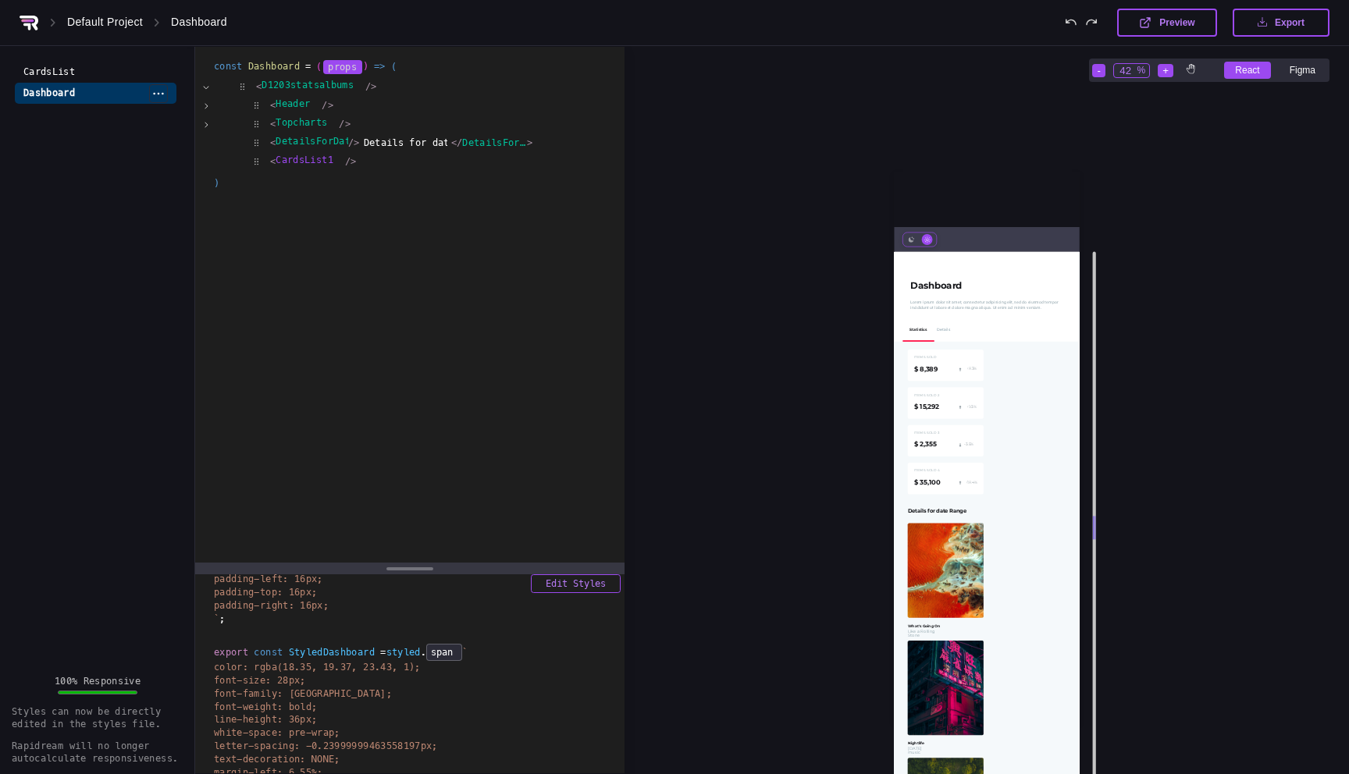
scroll to position [2049, 2385]
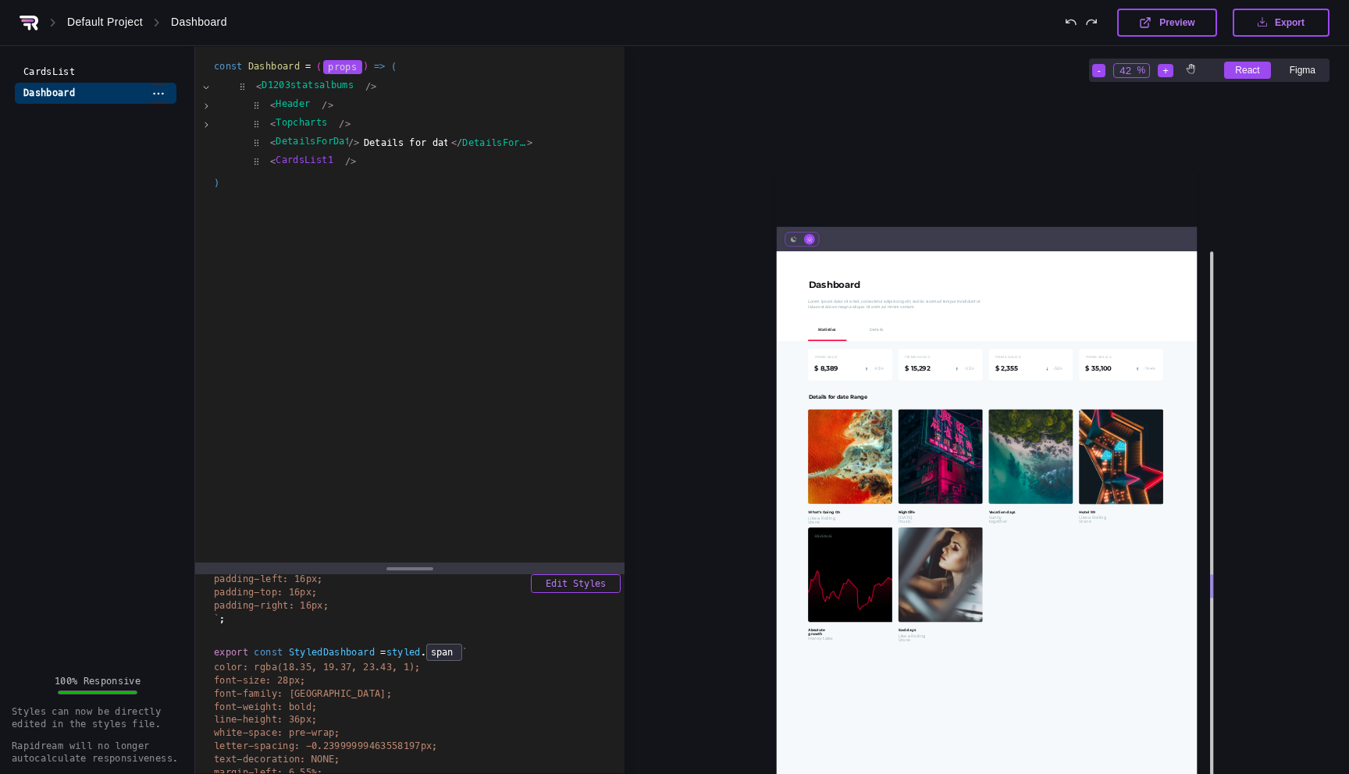
drag, startPoint x: 1238, startPoint y: 468, endPoint x: 1213, endPoint y: 467, distance: 25.0
click at [1213, 467] on div at bounding box center [1211, 586] width 3 height 670
click at [795, 237] on icon at bounding box center [794, 240] width 6 height 6
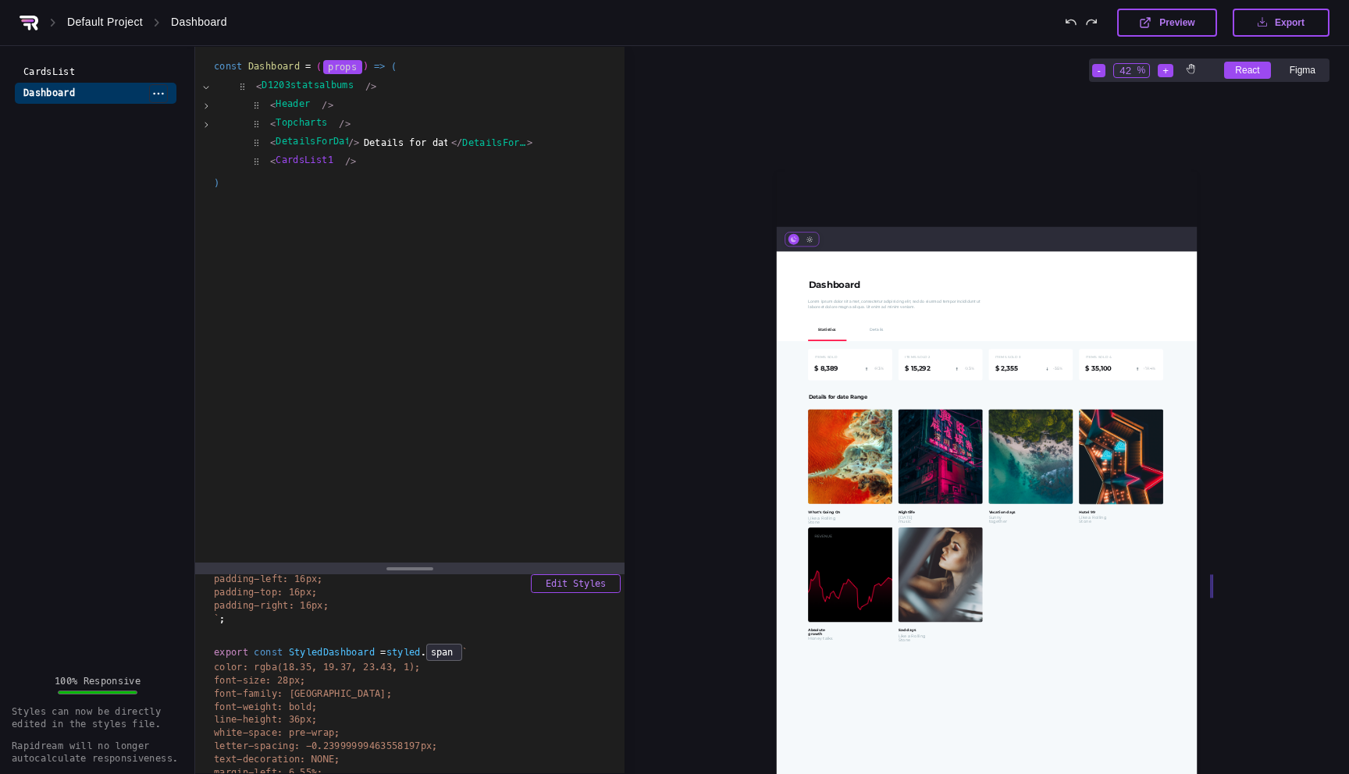
click at [806, 238] on icon at bounding box center [809, 240] width 6 height 6
drag, startPoint x: 1257, startPoint y: 536, endPoint x: 1257, endPoint y: 493, distance: 42.9
click at [1257, 493] on div "- 42 % + React Figma" at bounding box center [987, 507] width 6744 height 5113
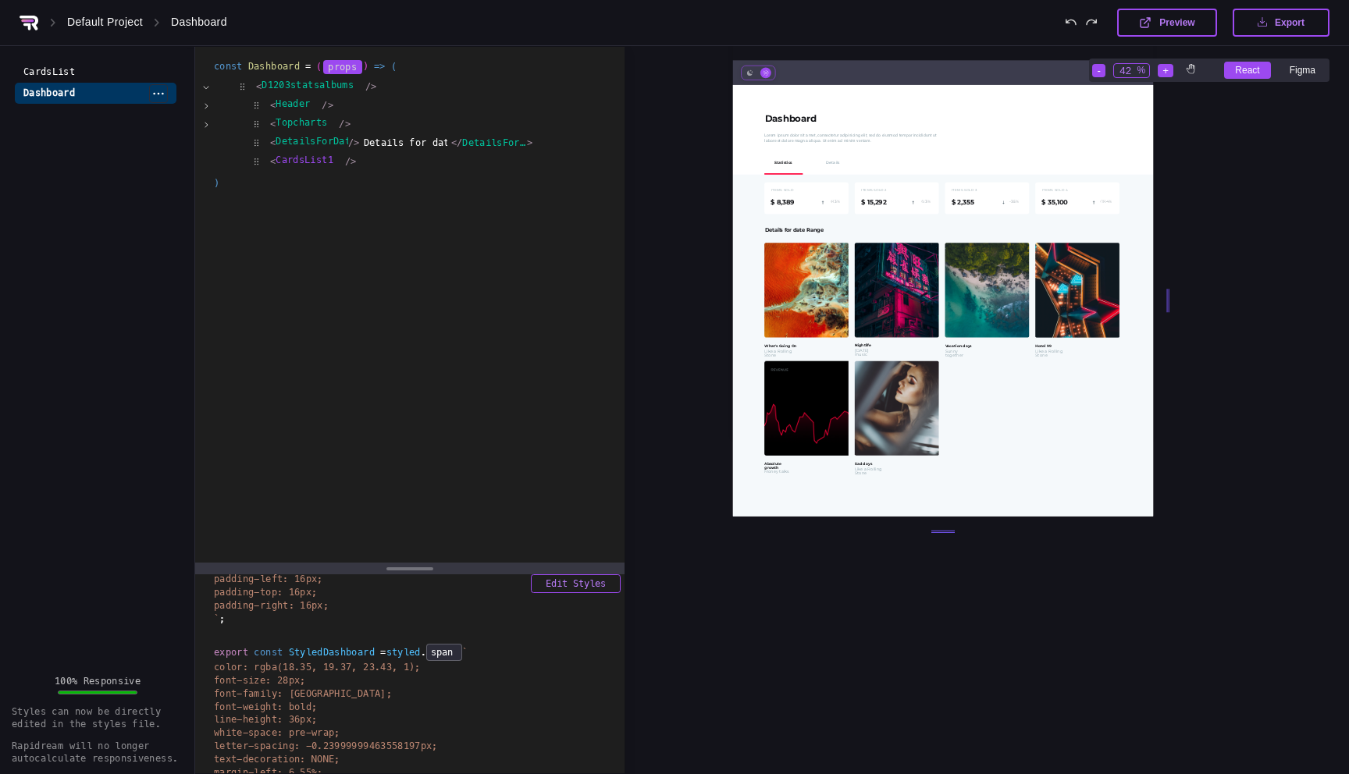
scroll to position [2335, 607]
drag, startPoint x: 946, startPoint y: 639, endPoint x: 940, endPoint y: 528, distance: 111.0
click at [940, 529] on div at bounding box center [942, 530] width 420 height 2
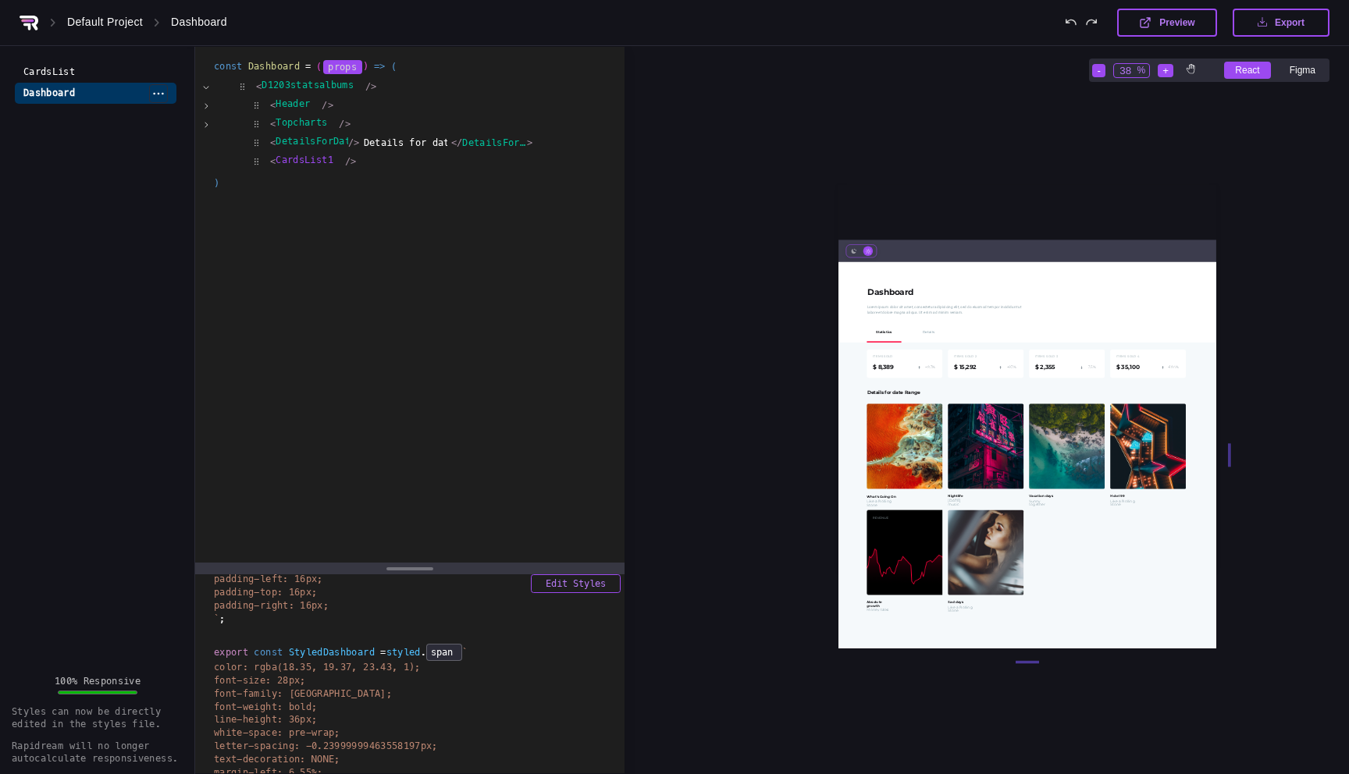
scroll to position [2192, 541]
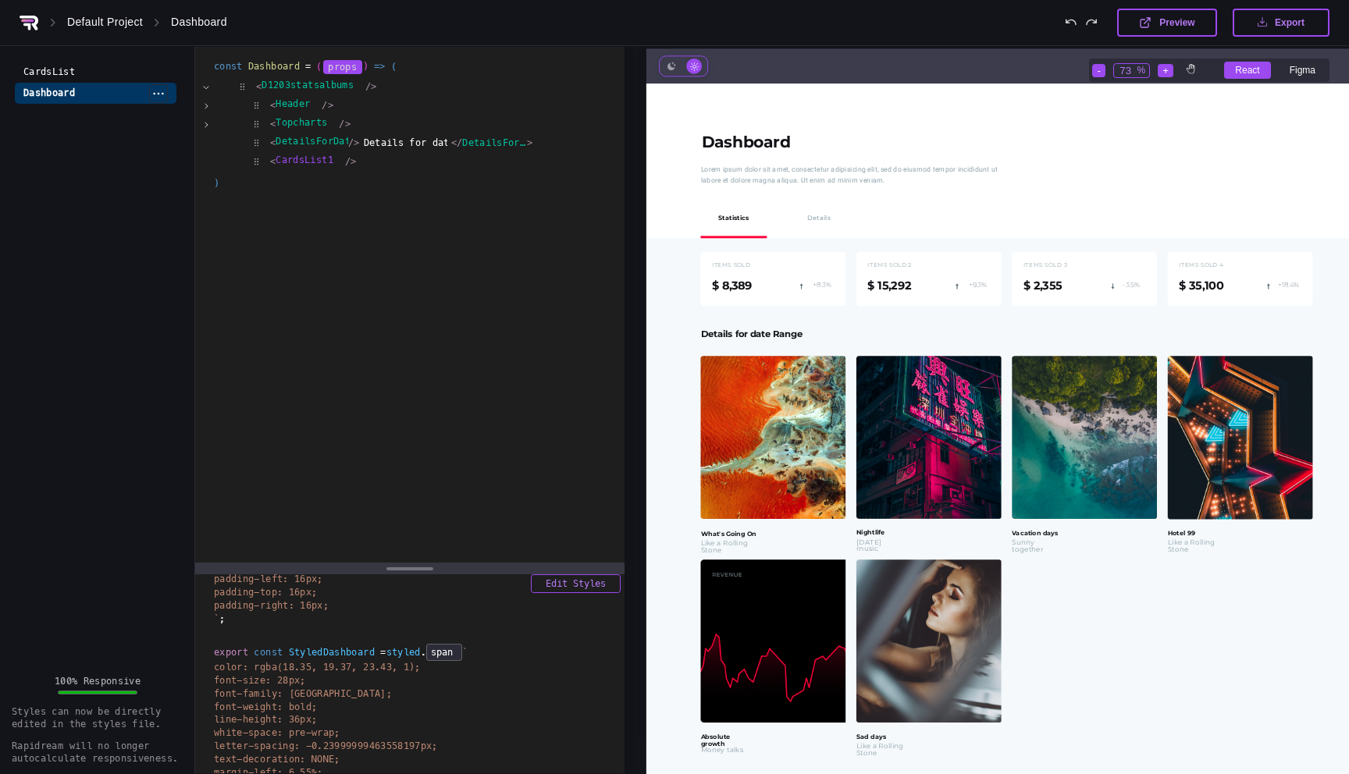
click at [1298, 69] on div "Figma" at bounding box center [1303, 70] width 48 height 17
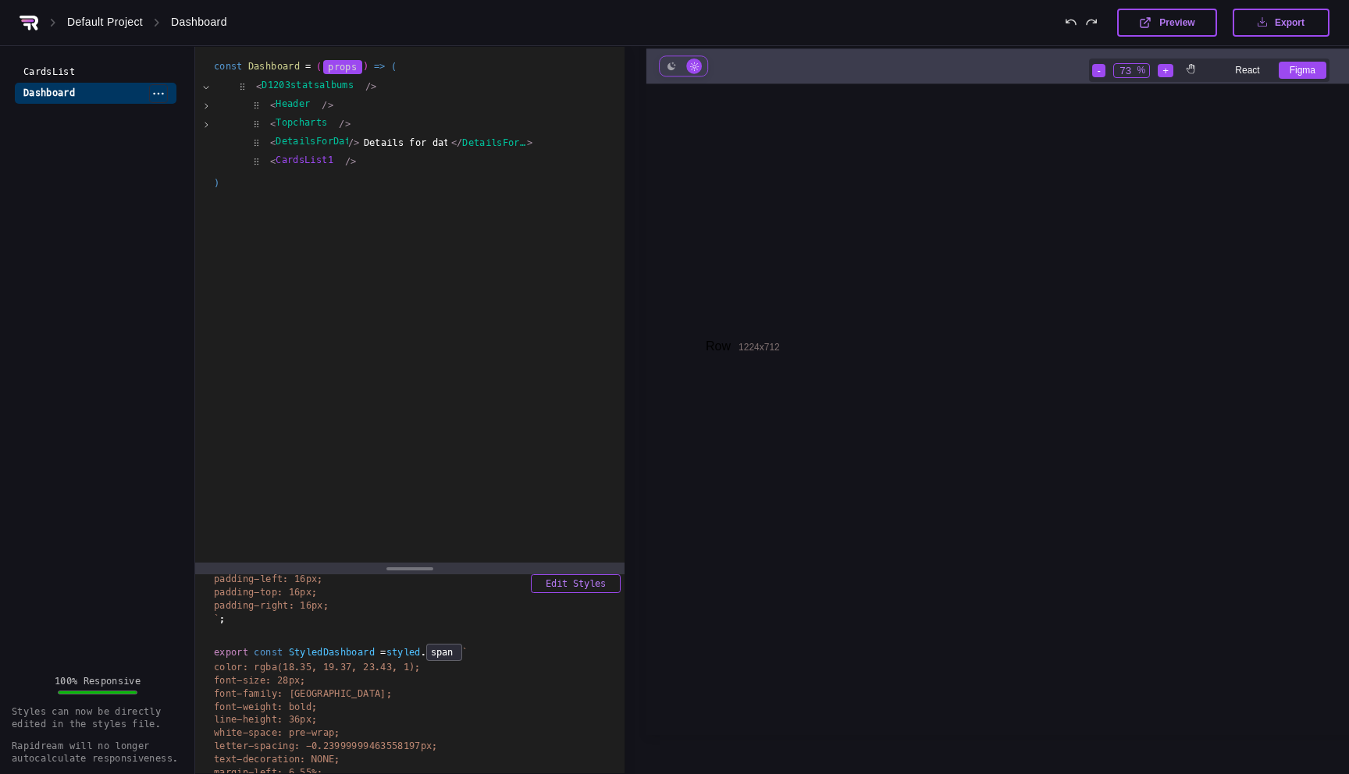
scroll to position [2207, 573]
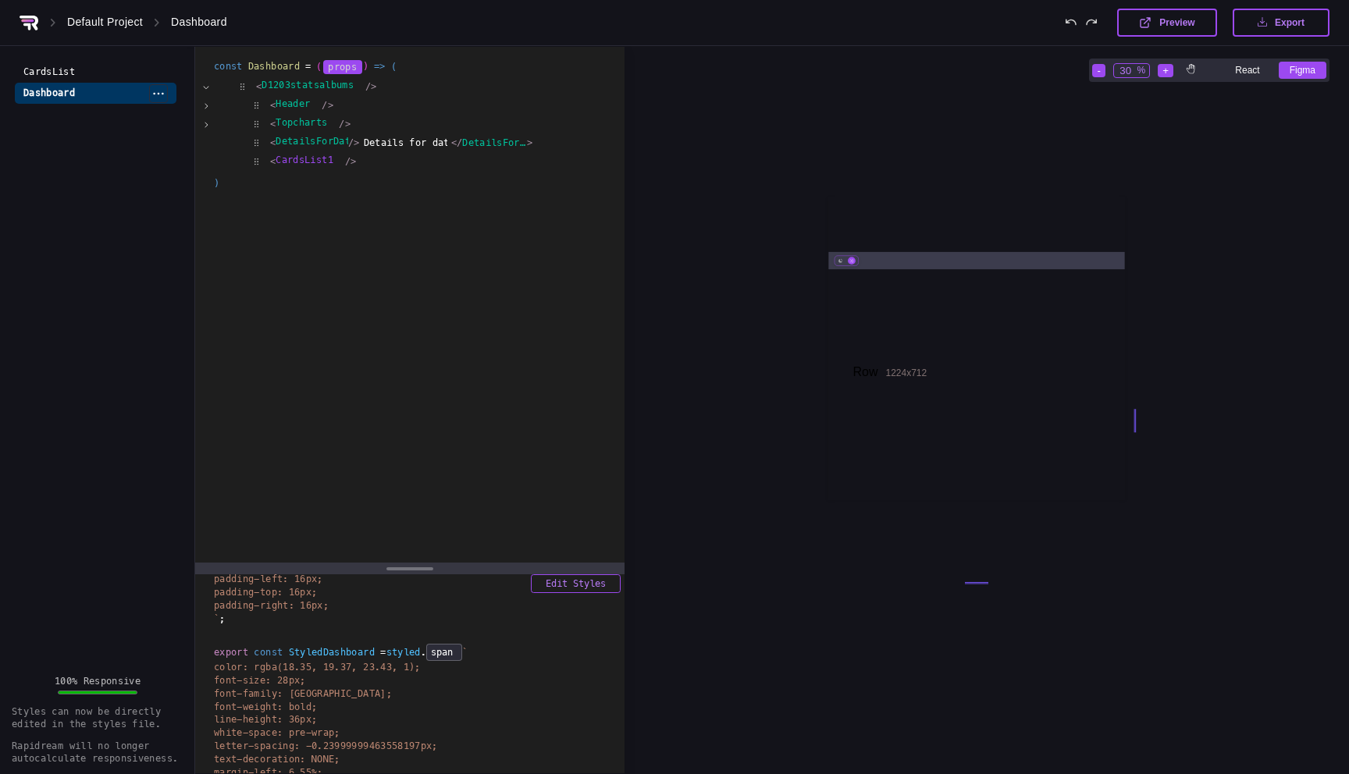
click at [976, 395] on div at bounding box center [976, 420] width 296 height 303
click at [973, 398] on div at bounding box center [976, 420] width 296 height 303
click at [50, 69] on div "CardsList" at bounding box center [55, 72] width 80 height 21
type input "63"
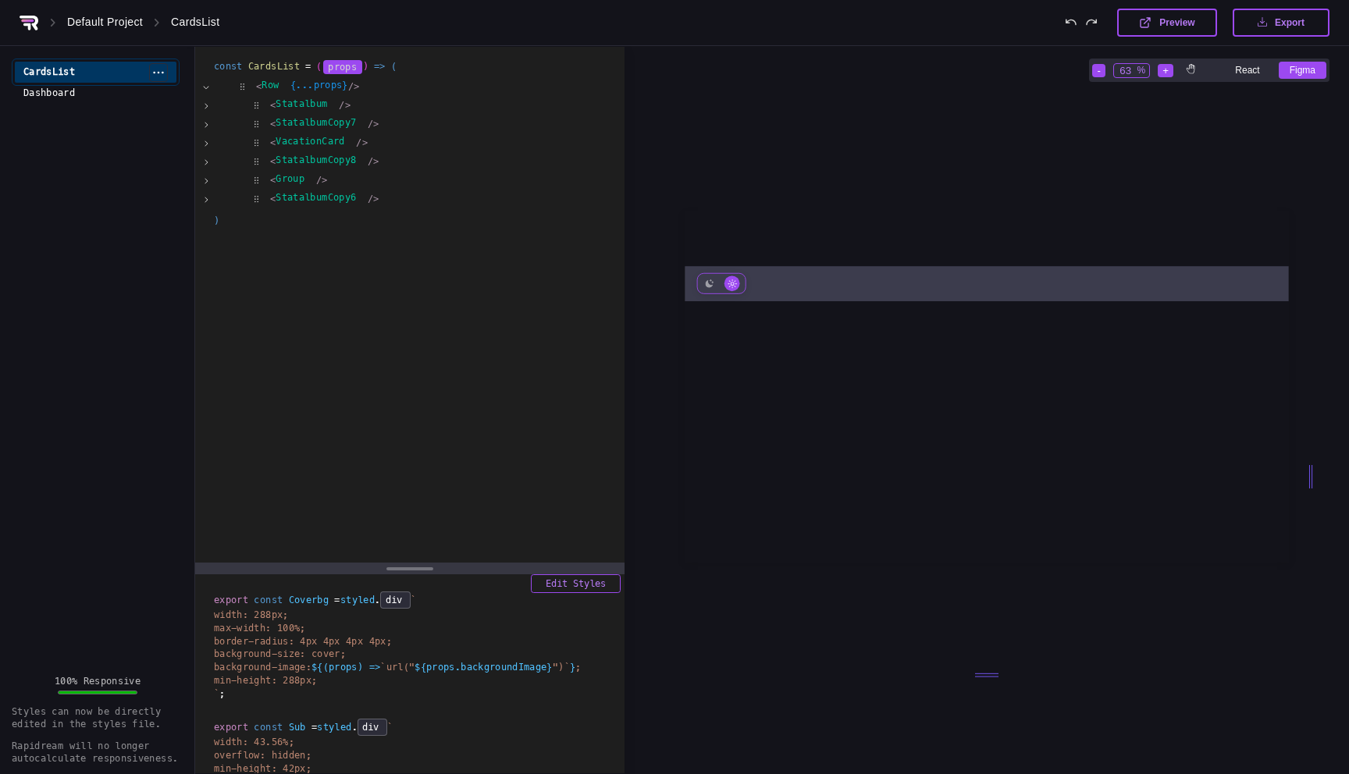
scroll to position [0, 0]
click at [1246, 71] on div "React" at bounding box center [1247, 70] width 46 height 17
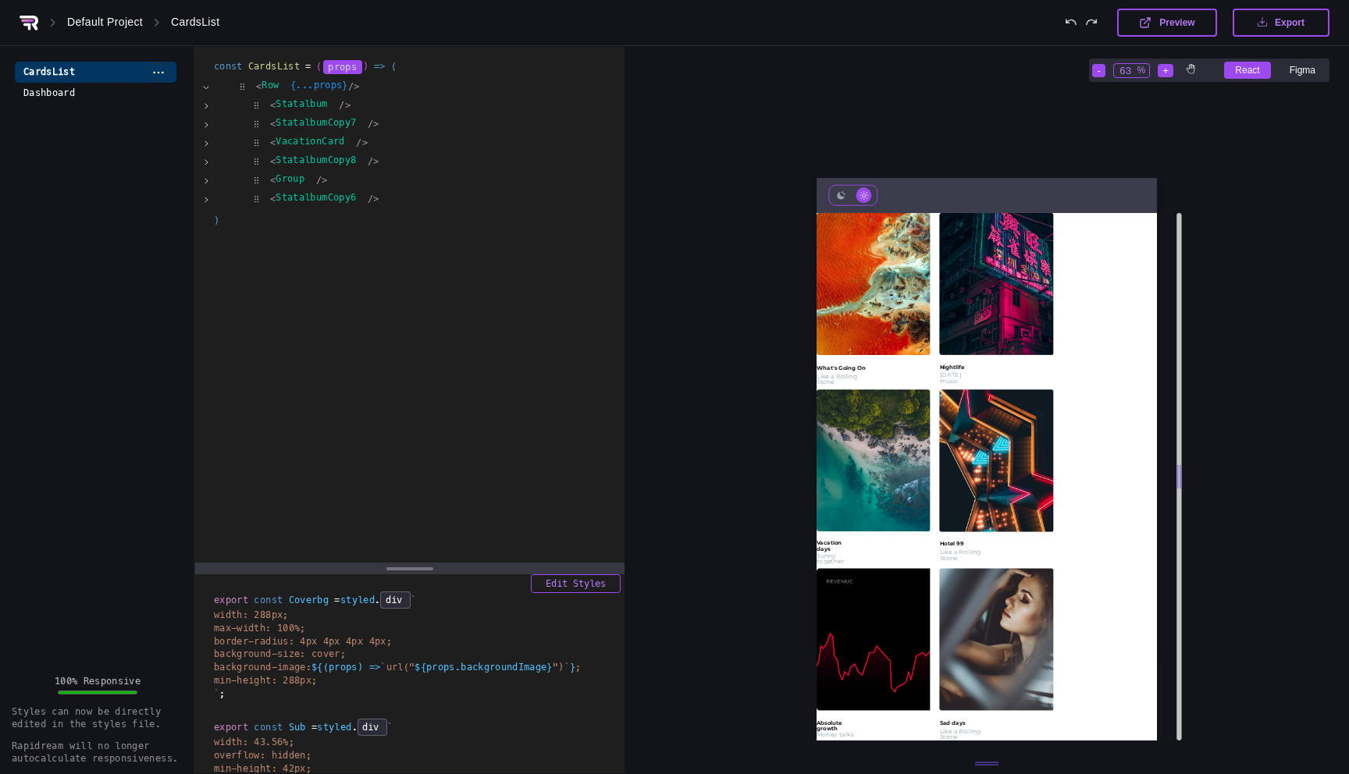
scroll to position [1460, 2385]
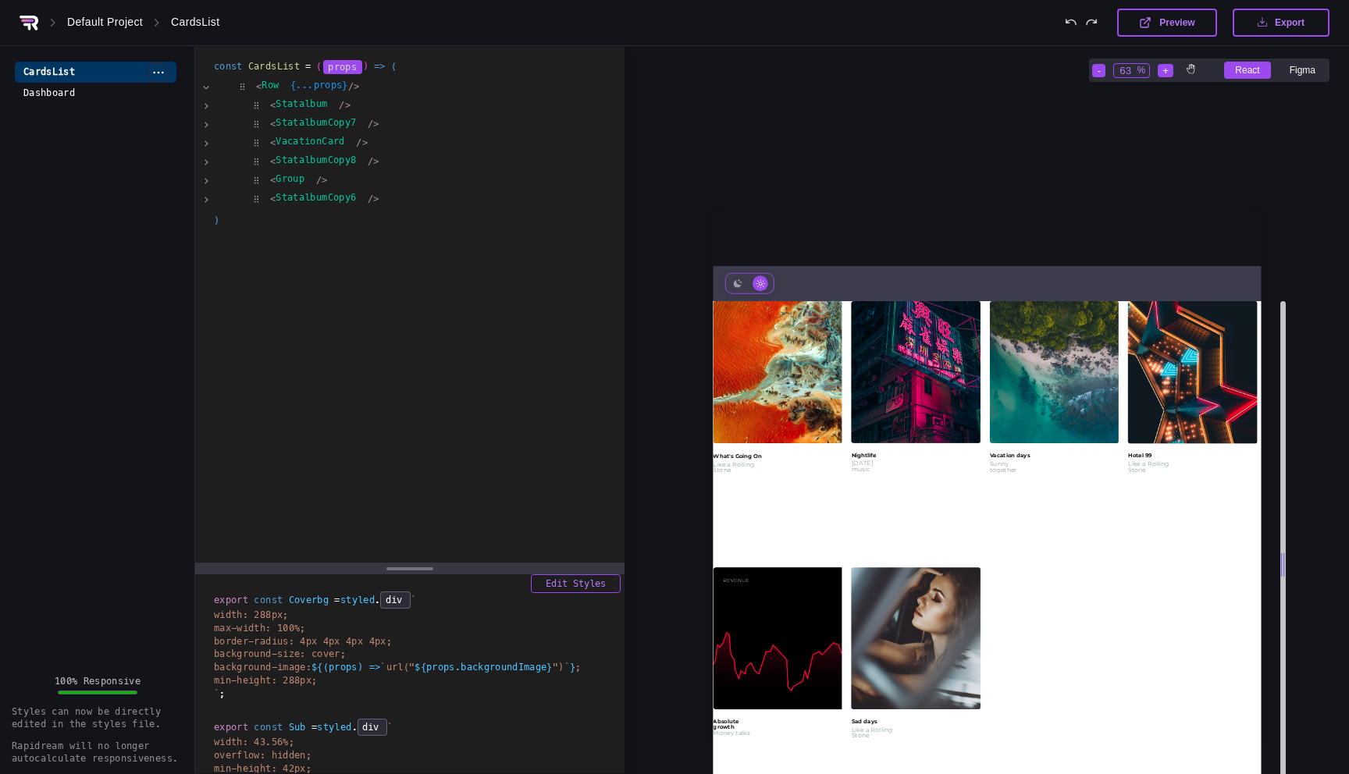
drag, startPoint x: 1310, startPoint y: 470, endPoint x: 1283, endPoint y: 464, distance: 27.3
click at [1283, 464] on div at bounding box center [1282, 565] width 5 height 528
click at [316, 88] on div "< Row {...props} /> Extract as New Component of Project Assign to Existing Comp…" at bounding box center [414, 86] width 359 height 17
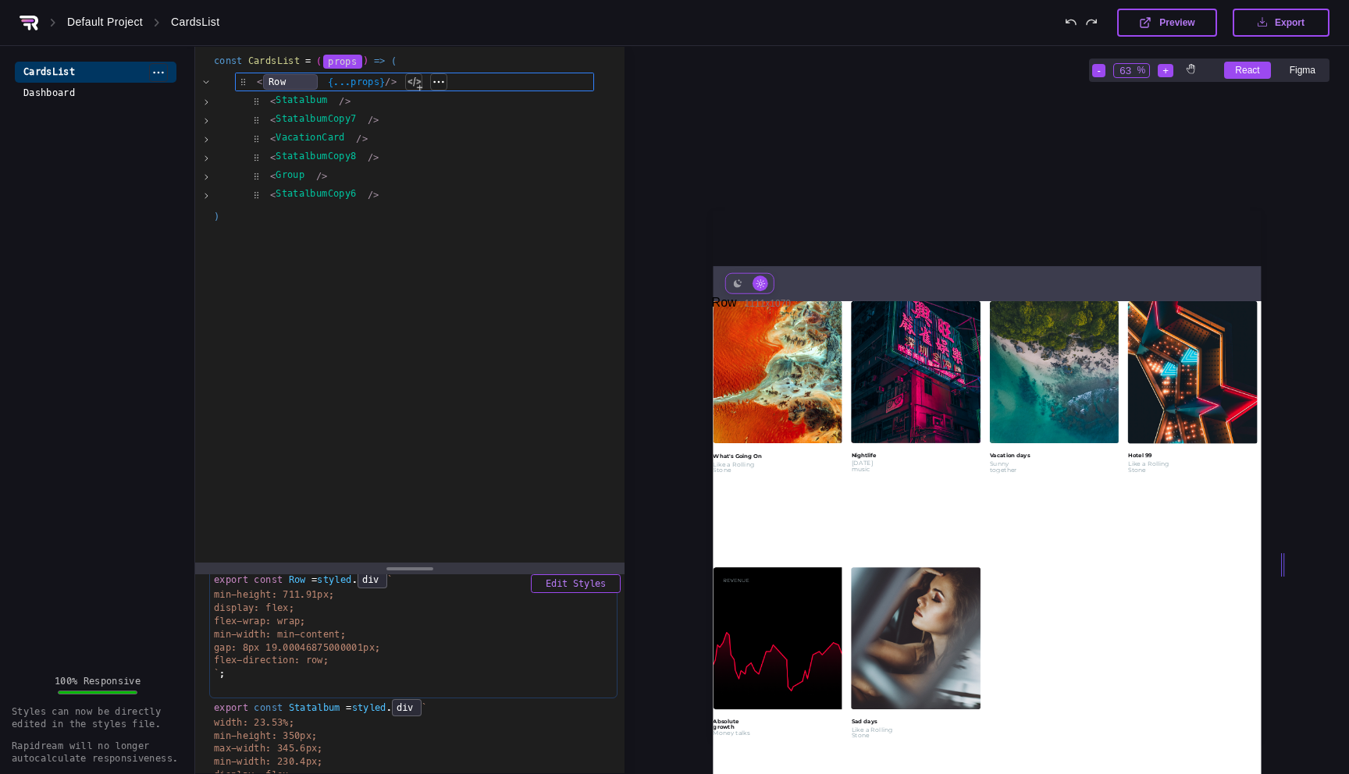
scroll to position [0, 0]
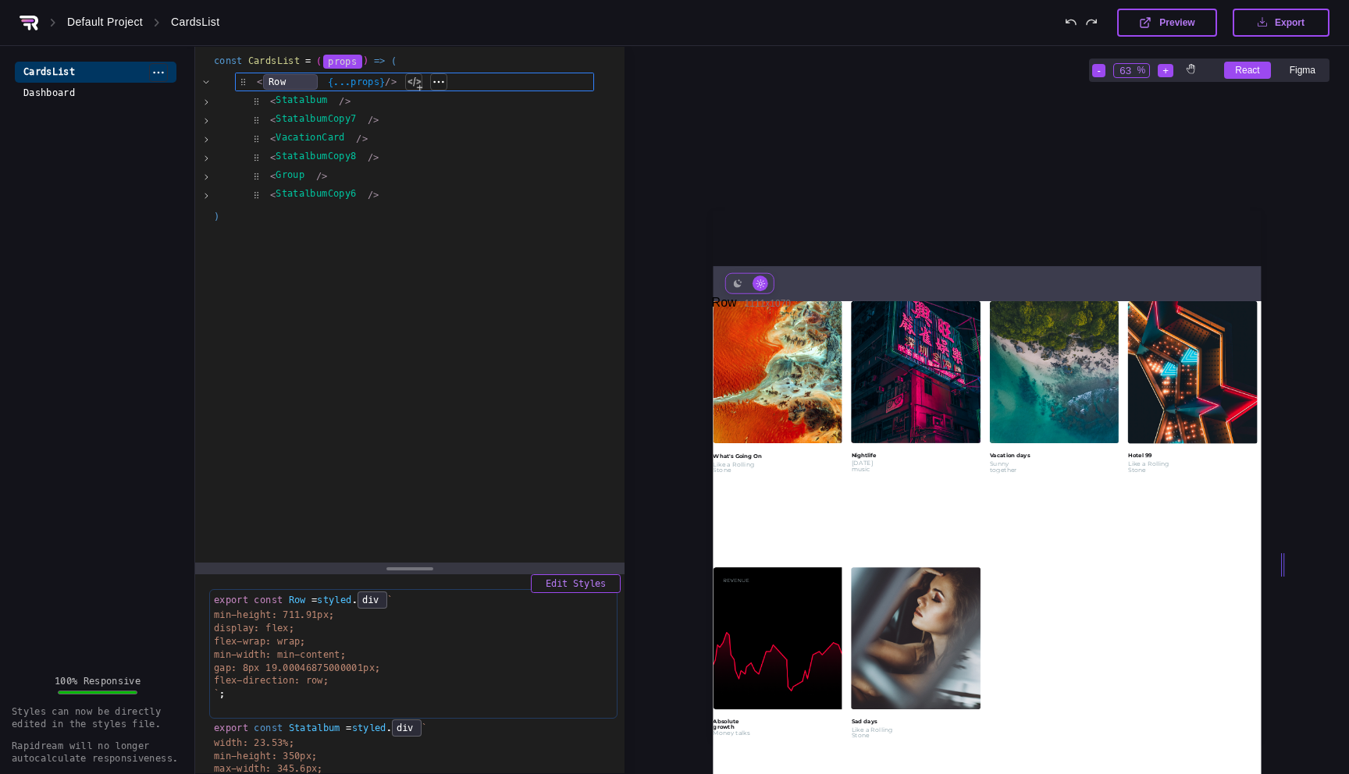
click at [351, 84] on span "{...props}" at bounding box center [357, 81] width 58 height 11
click at [446, 85] on div "Insert New Parent Insert New Sibling Insert New Child Remove Just This Node Rem…" at bounding box center [438, 81] width 17 height 17
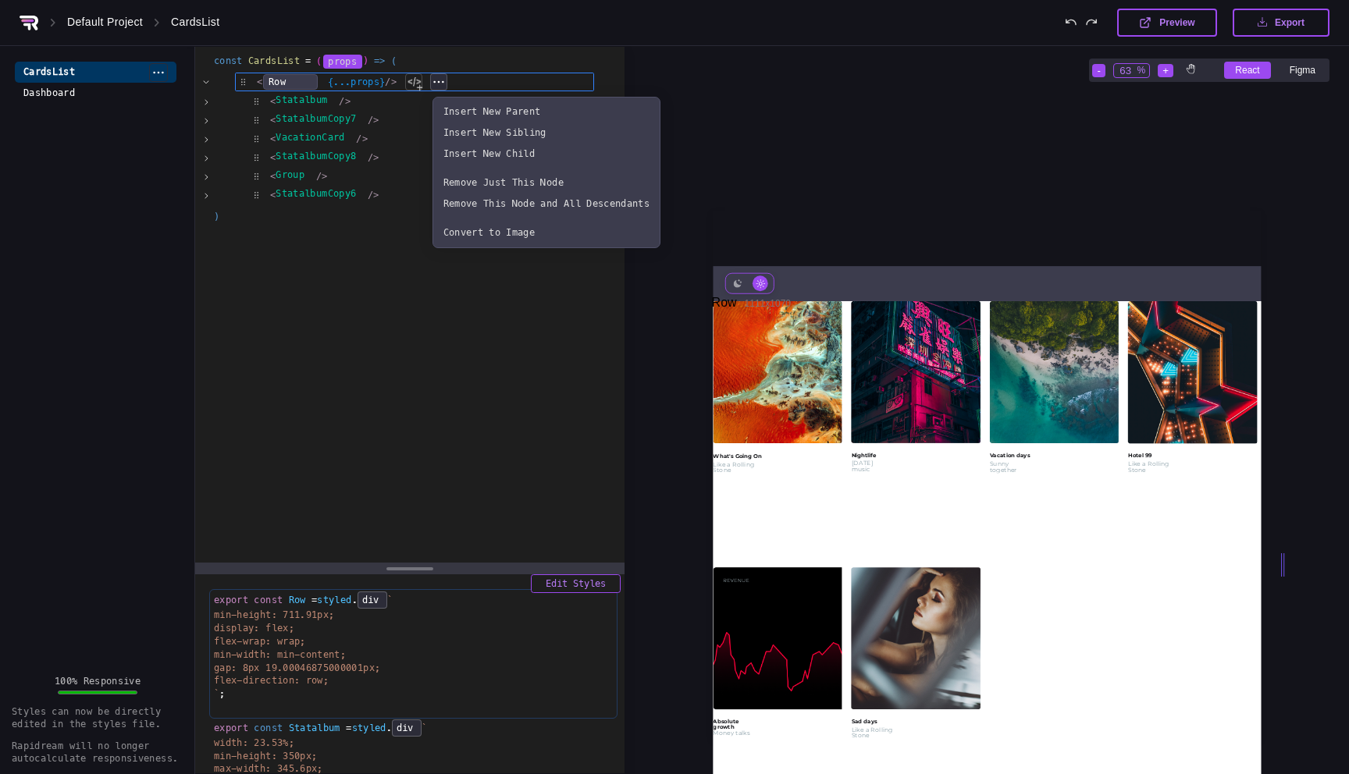
click at [443, 85] on div "Insert New Parent Insert New Sibling Insert New Child Remove Just This Node Rem…" at bounding box center [438, 81] width 17 height 17
